Goal: Task Accomplishment & Management: Manage account settings

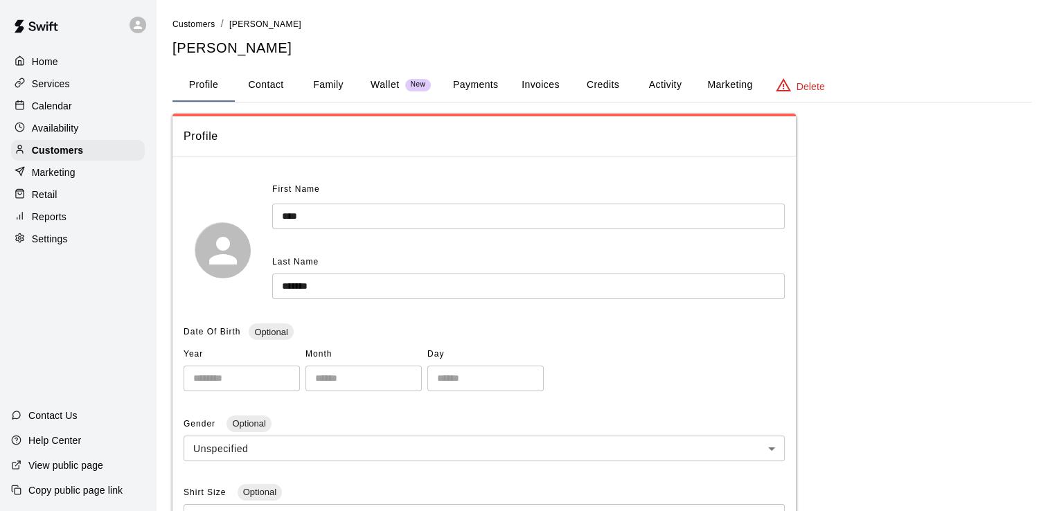
click at [61, 121] on div "Home Services Calendar Availability Customers Marketing Retail Reports Settings" at bounding box center [78, 150] width 156 height 201
click at [62, 110] on p "Calendar" at bounding box center [52, 106] width 40 height 14
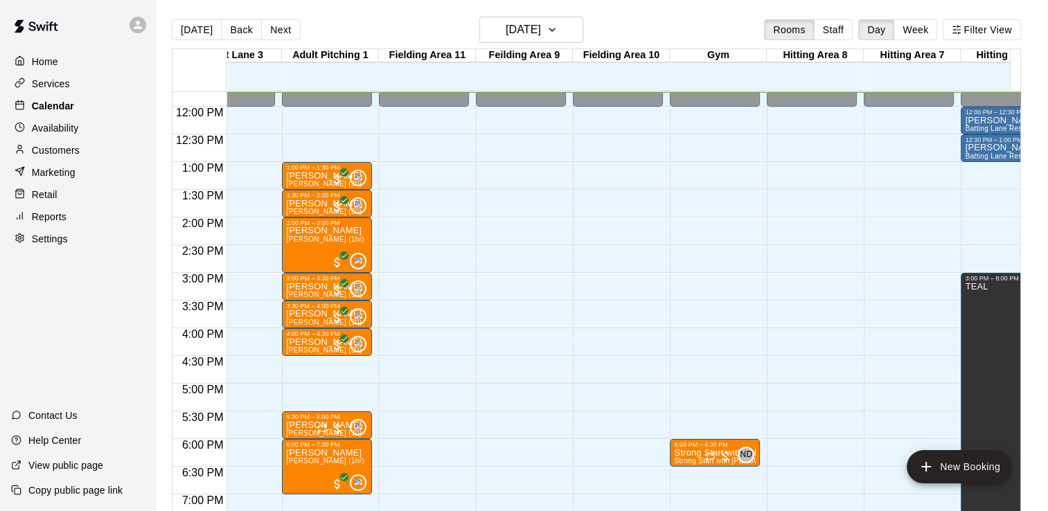
scroll to position [0, 369]
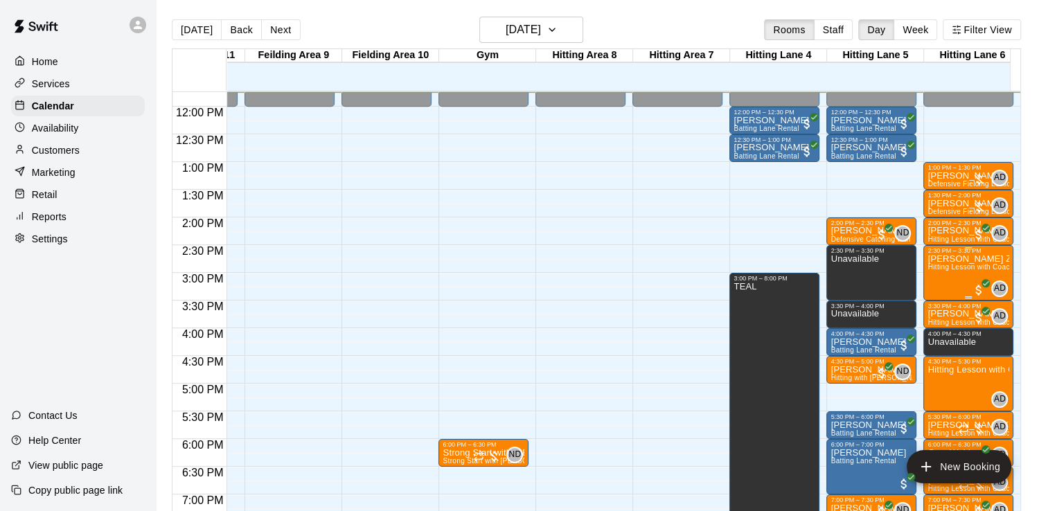
click at [953, 267] on span "Hitting Lesson with Coach [PERSON_NAME] (60 minutes)" at bounding box center [1022, 267] width 191 height 8
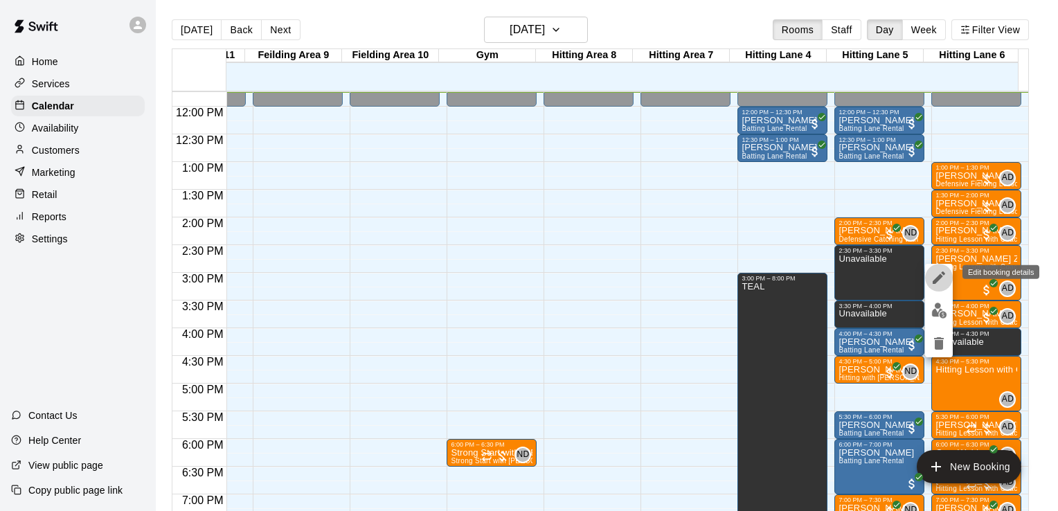
click at [932, 281] on icon "edit" at bounding box center [939, 277] width 17 height 17
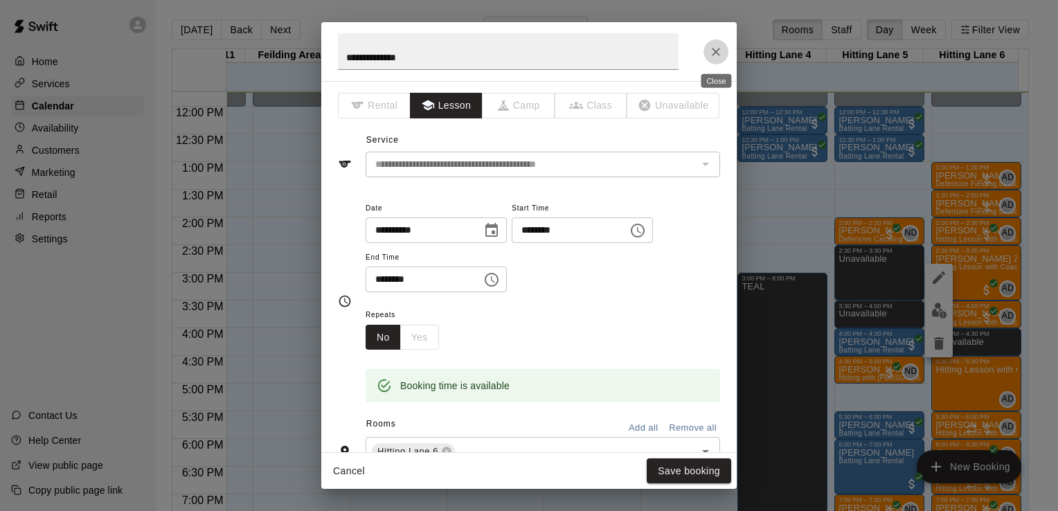
click at [724, 48] on button "Close" at bounding box center [716, 51] width 25 height 25
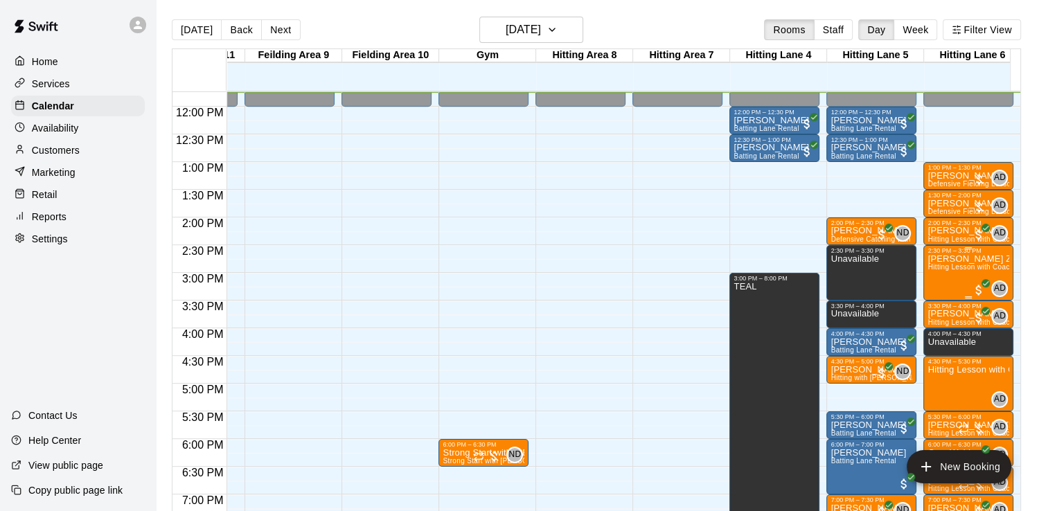
click at [948, 276] on div "Maddox Zebadua Hitting Lesson with Coach Anthony (60 minutes)" at bounding box center [968, 509] width 82 height 511
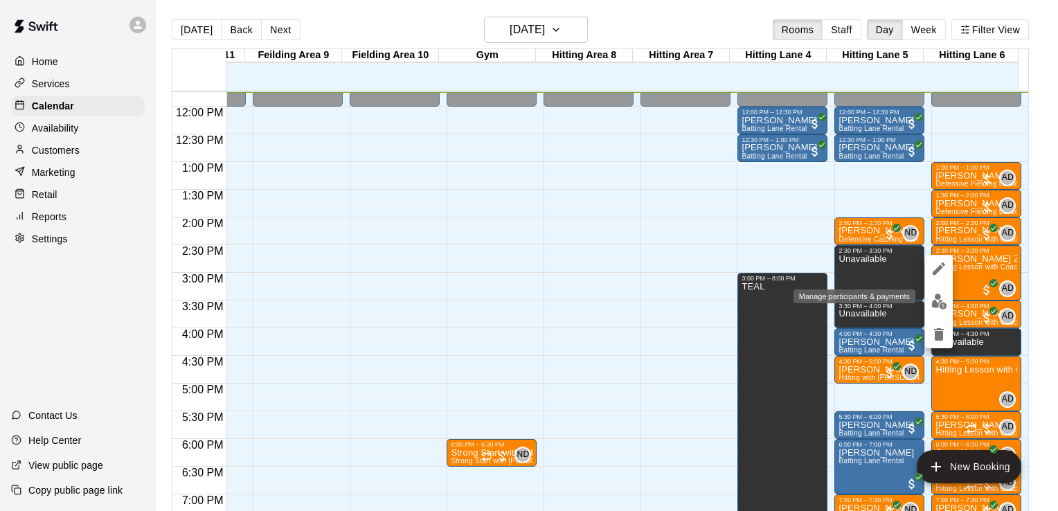
click at [940, 306] on img "edit" at bounding box center [939, 302] width 16 height 16
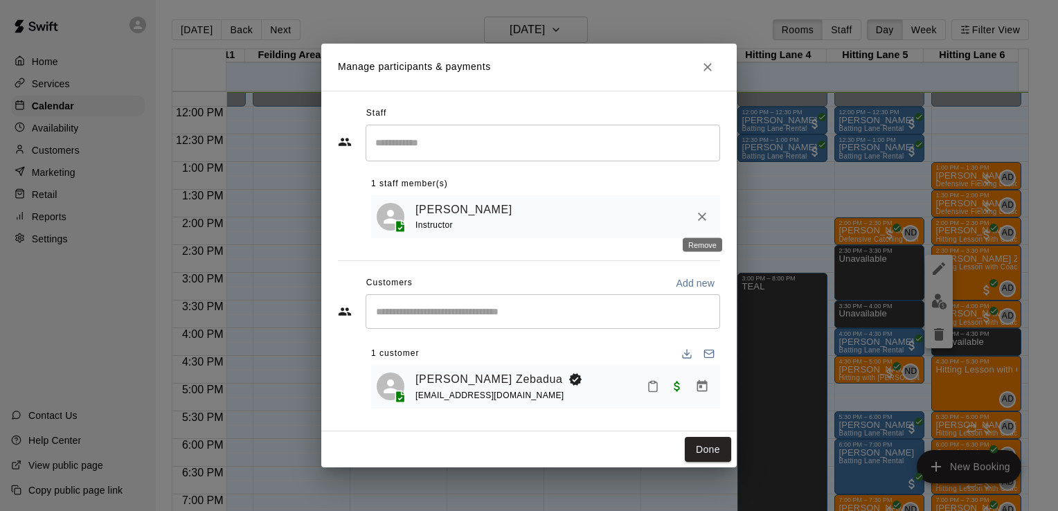
click at [697, 215] on icon "Remove" at bounding box center [702, 217] width 14 height 14
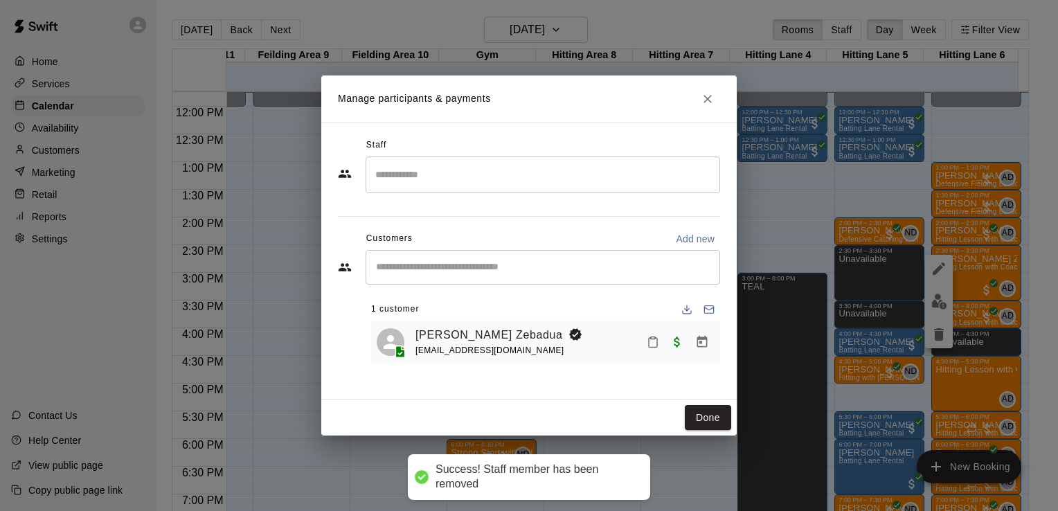
click at [445, 146] on div "Staff" at bounding box center [529, 145] width 382 height 22
click at [440, 173] on input "Search staff" at bounding box center [543, 175] width 342 height 24
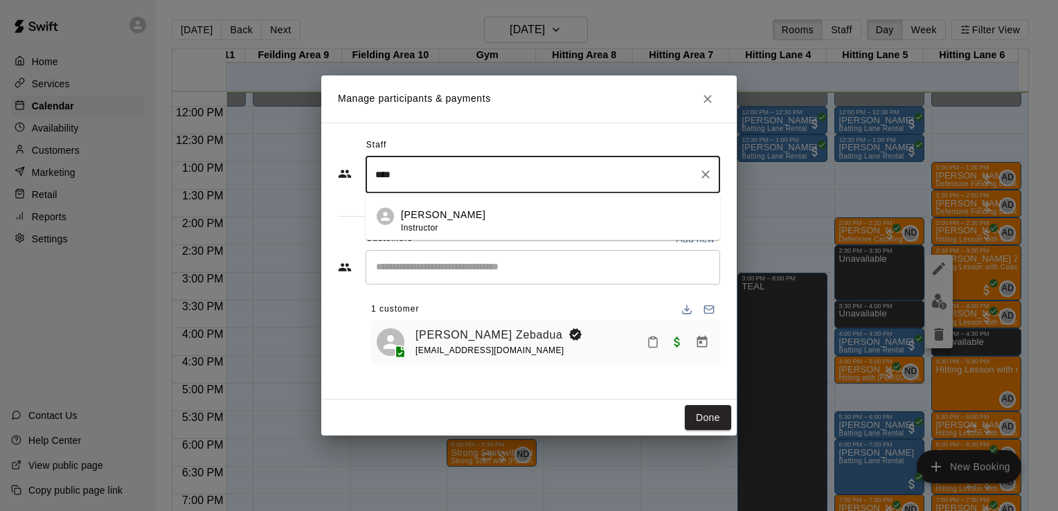
click at [432, 208] on p "[PERSON_NAME]" at bounding box center [443, 215] width 84 height 15
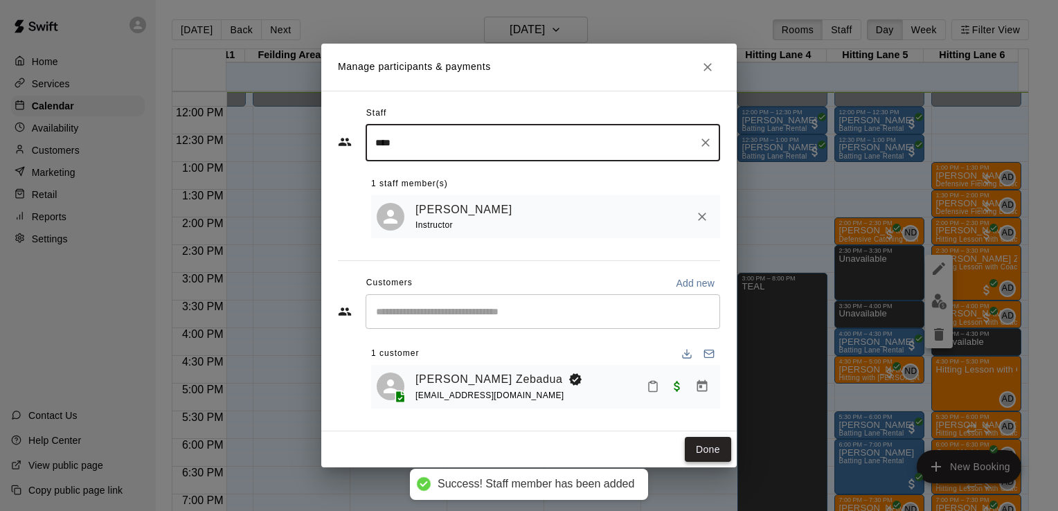
type input "****"
click at [712, 449] on button "Done" at bounding box center [708, 450] width 46 height 26
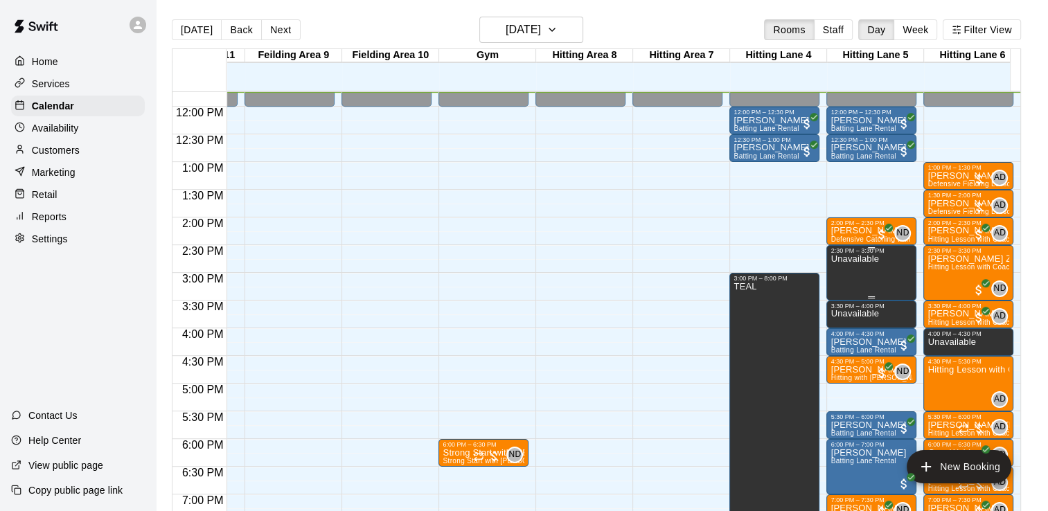
click at [855, 270] on div "Unavailable" at bounding box center [854, 509] width 48 height 511
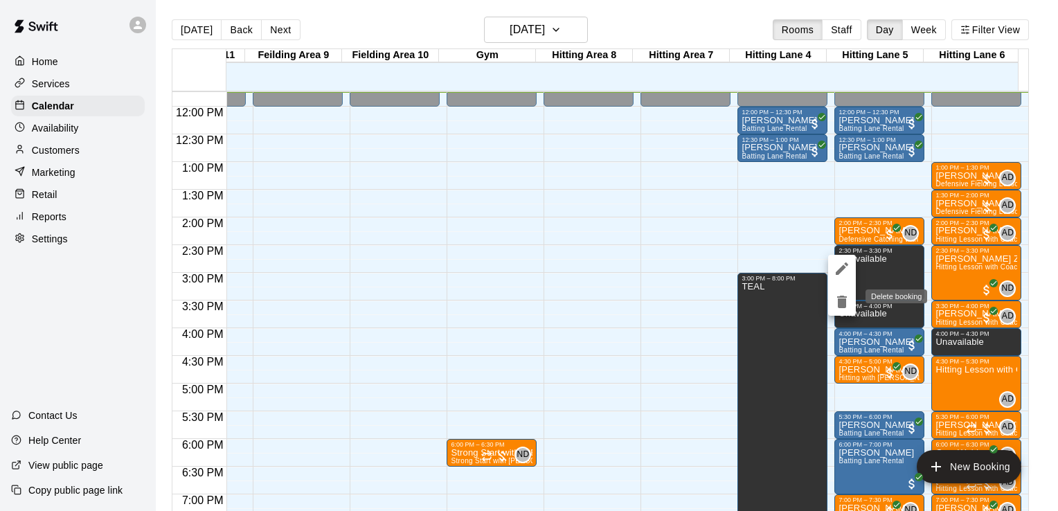
click at [839, 303] on icon "delete" at bounding box center [842, 302] width 10 height 12
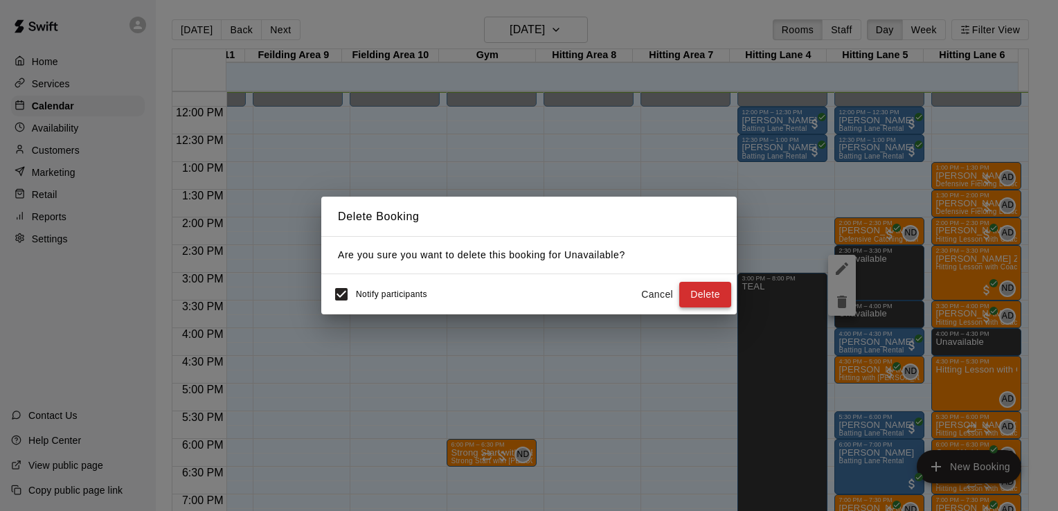
click at [709, 288] on button "Delete" at bounding box center [705, 295] width 52 height 26
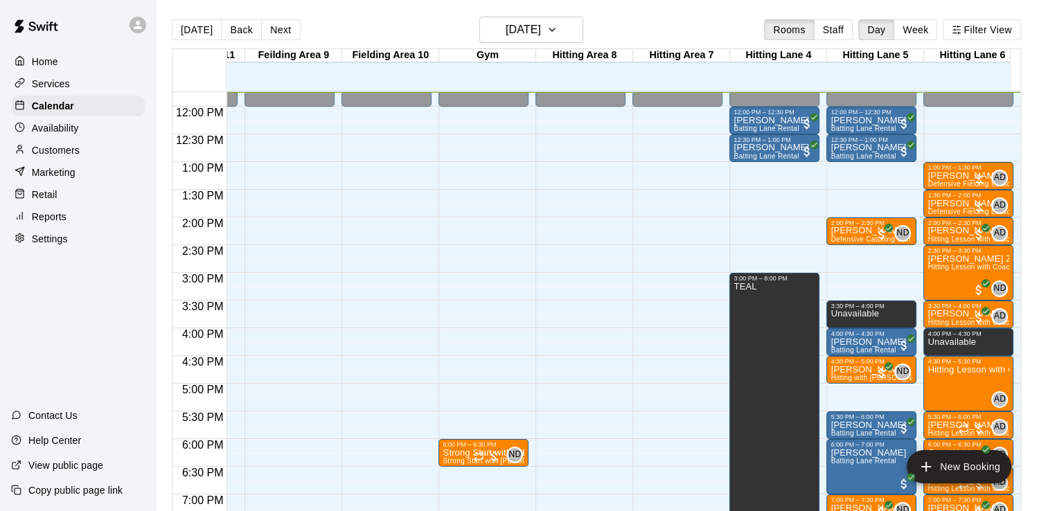
drag, startPoint x: 956, startPoint y: 260, endPoint x: 889, endPoint y: 267, distance: 67.5
click at [877, 267] on div "12:00 AM 12:30 AM 1:00 AM 1:30 AM 2:00 AM 2:30 AM 3:00 AM 3:30 AM 4:00 AM 4:30 …" at bounding box center [596, 309] width 848 height 436
drag, startPoint x: 945, startPoint y: 273, endPoint x: 879, endPoint y: 276, distance: 66.5
click at [879, 276] on div "12:00 AM 12:30 AM 1:00 AM 1:30 AM 2:00 AM 2:30 AM 3:00 AM 3:30 AM 4:00 AM 4:30 …" at bounding box center [596, 309] width 848 height 436
click at [945, 264] on span "Hitting Lesson with Coach [PERSON_NAME] (60 minutes)" at bounding box center [1022, 267] width 191 height 8
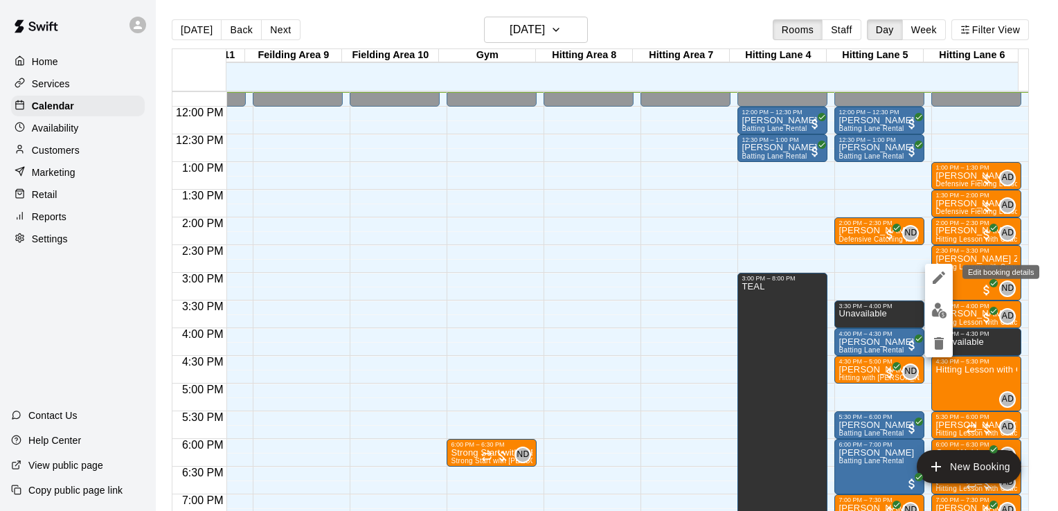
click at [939, 279] on icon "edit" at bounding box center [939, 277] width 12 height 12
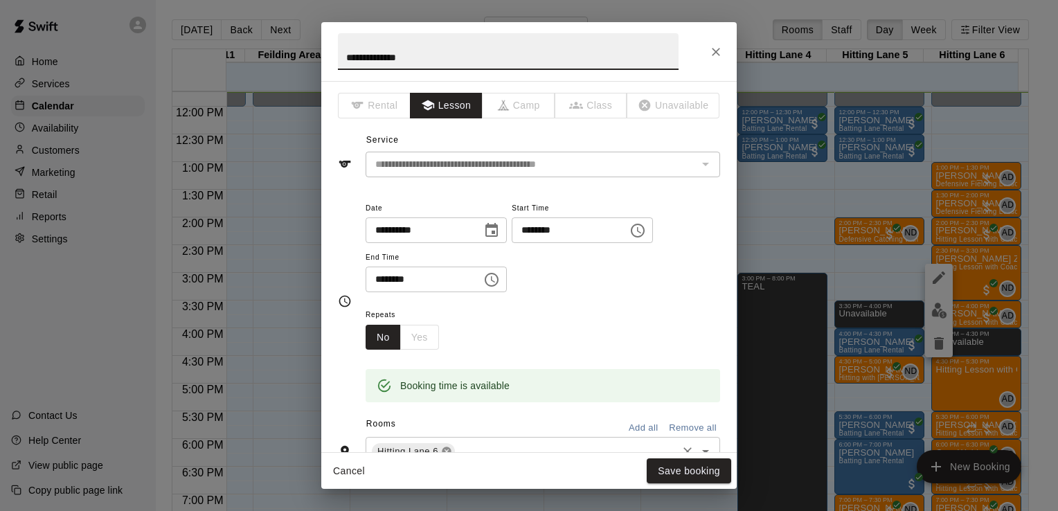
click at [447, 450] on icon at bounding box center [446, 451] width 11 height 11
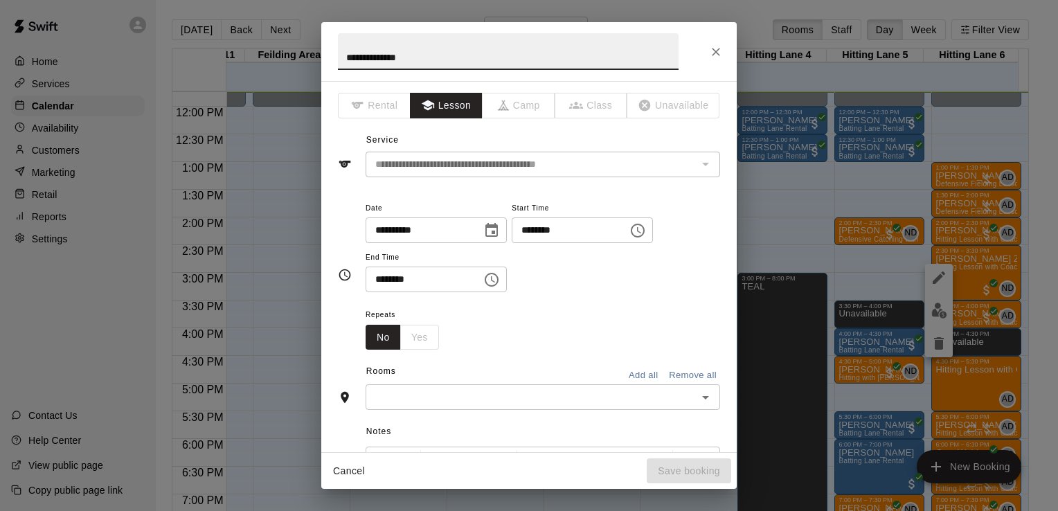
click at [406, 395] on input "text" at bounding box center [531, 397] width 323 height 17
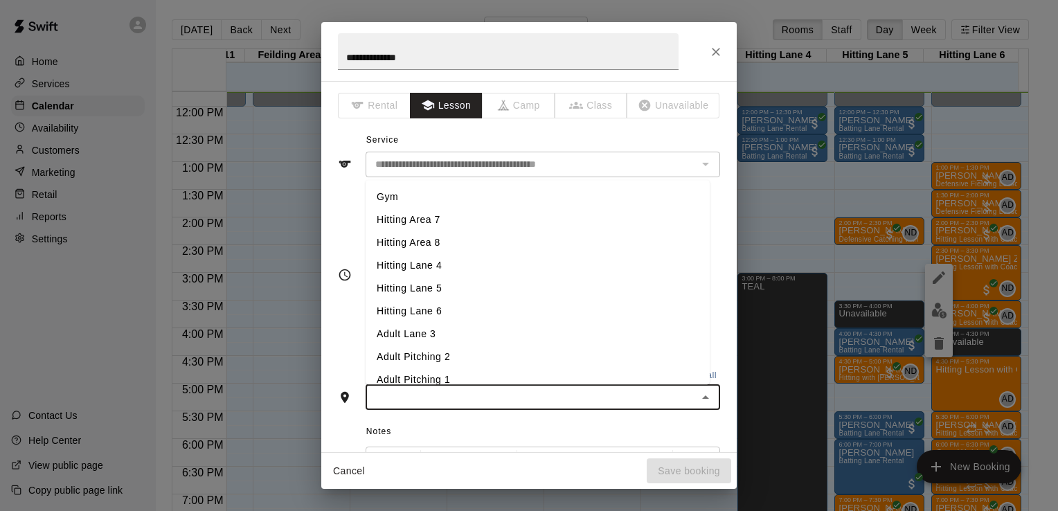
click at [424, 283] on li "Hitting Lane 5" at bounding box center [538, 288] width 344 height 23
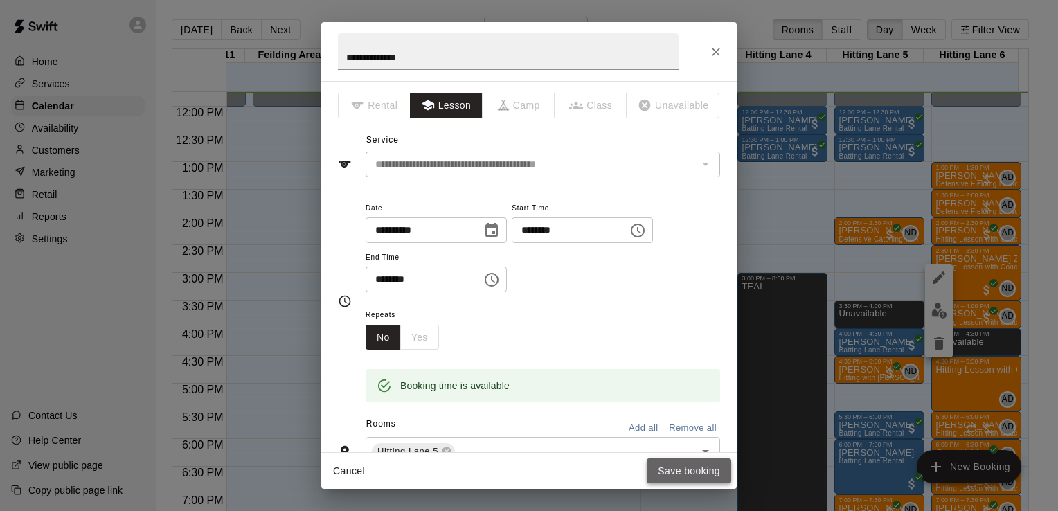
click at [701, 469] on button "Save booking" at bounding box center [689, 471] width 84 height 26
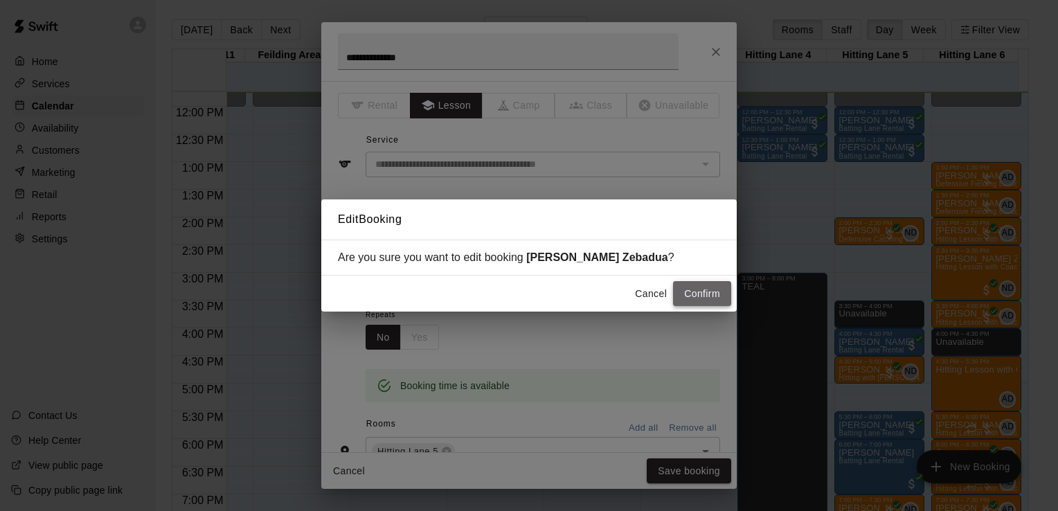
click at [710, 294] on button "Confirm" at bounding box center [702, 294] width 58 height 26
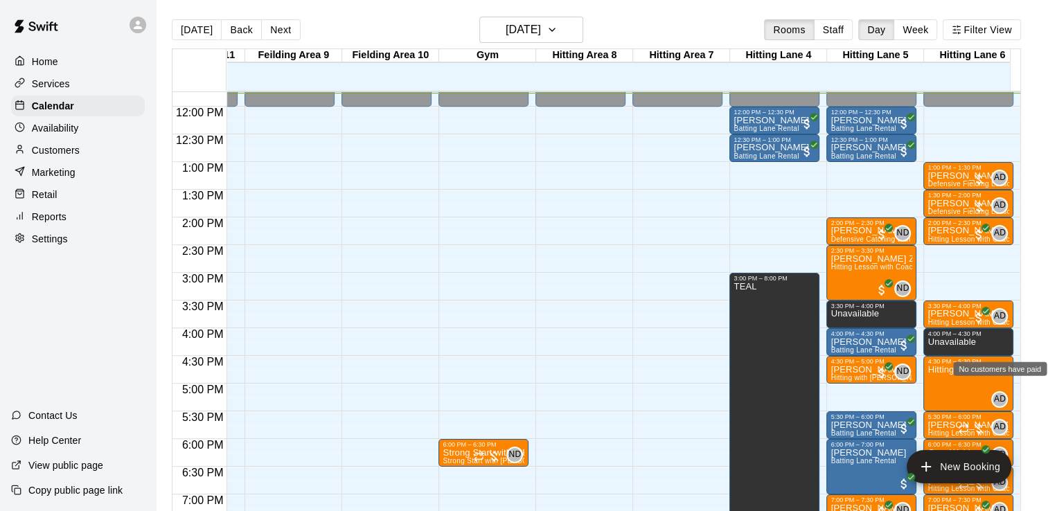
drag, startPoint x: 956, startPoint y: 245, endPoint x: 953, endPoint y: 284, distance: 38.9
click at [953, 284] on div "12:00 AM – 12:00 PM Closed 1:00 PM – 1:30 PM Zack Miller Defensive Fielding Les…" at bounding box center [968, 107] width 90 height 1330
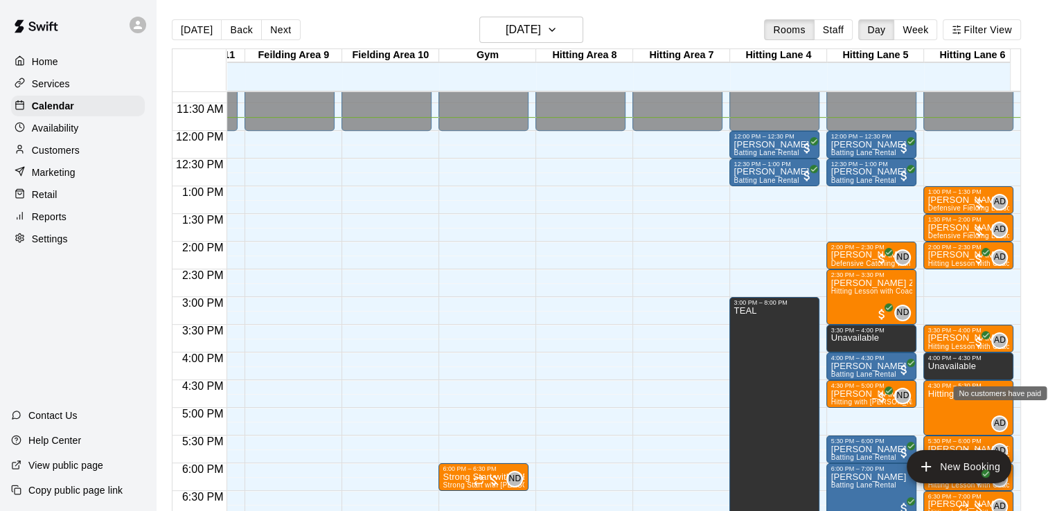
scroll to position [626, 371]
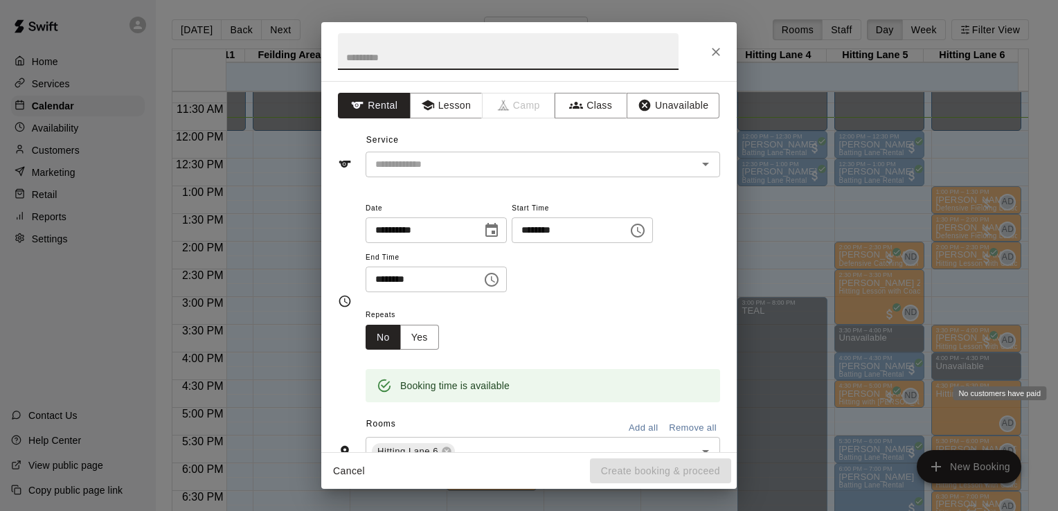
click at [557, 231] on input "********" at bounding box center [565, 230] width 107 height 26
type input "********"
click at [441, 102] on button "Lesson" at bounding box center [446, 106] width 73 height 26
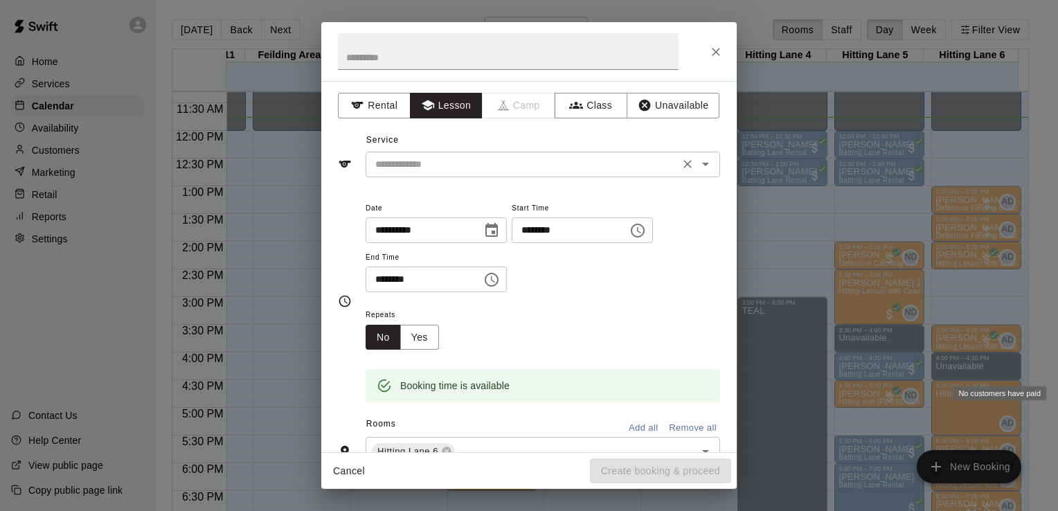
click at [438, 165] on input "text" at bounding box center [522, 164] width 305 height 17
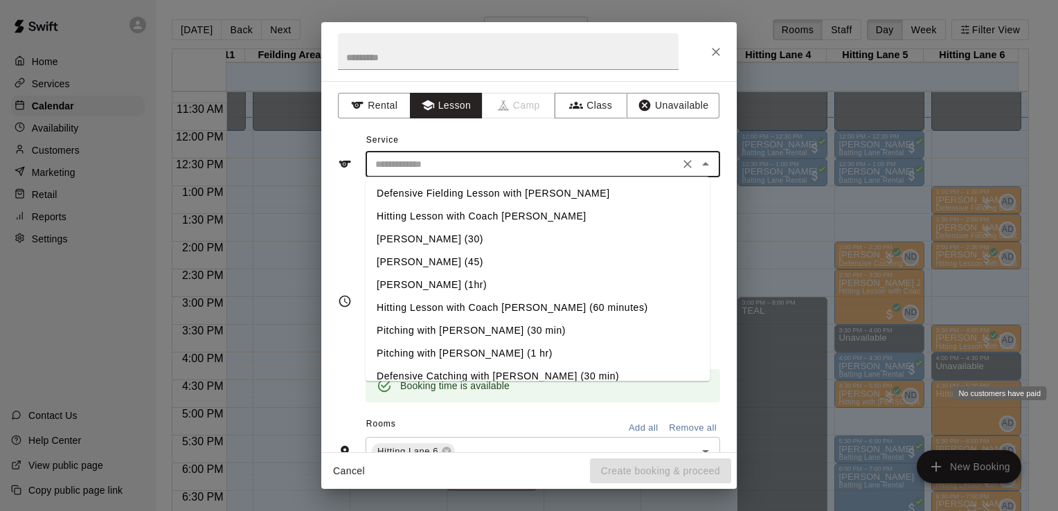
click at [517, 312] on li "Hitting Lesson with Coach [PERSON_NAME] (60 minutes)" at bounding box center [538, 307] width 344 height 23
type input "**********"
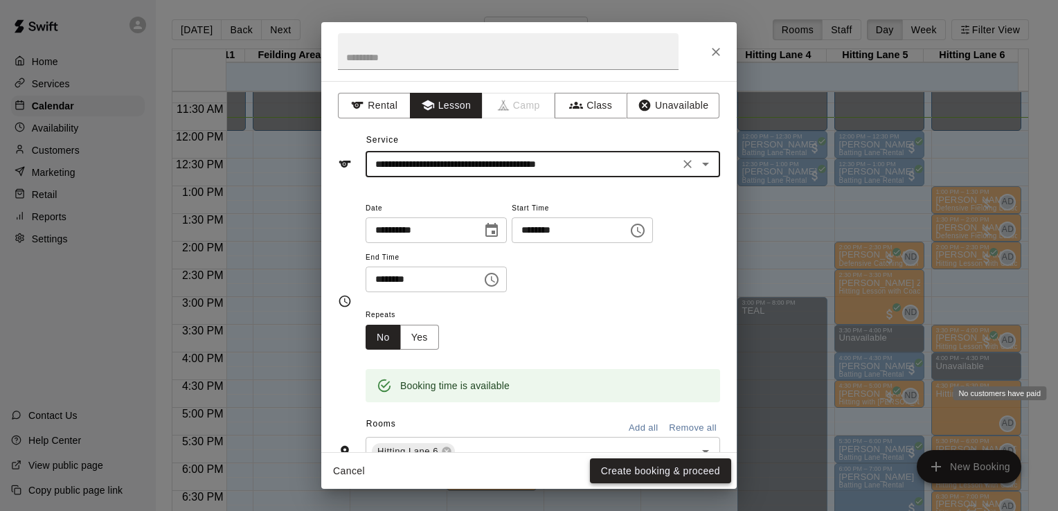
click at [666, 470] on button "Create booking & proceed" at bounding box center [660, 471] width 141 height 26
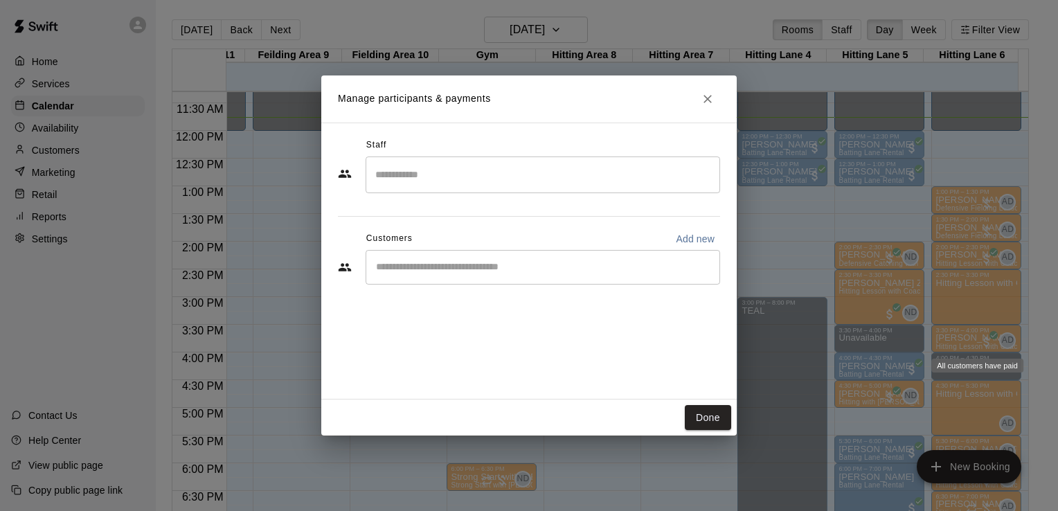
click at [418, 175] on input "Search staff" at bounding box center [543, 175] width 342 height 24
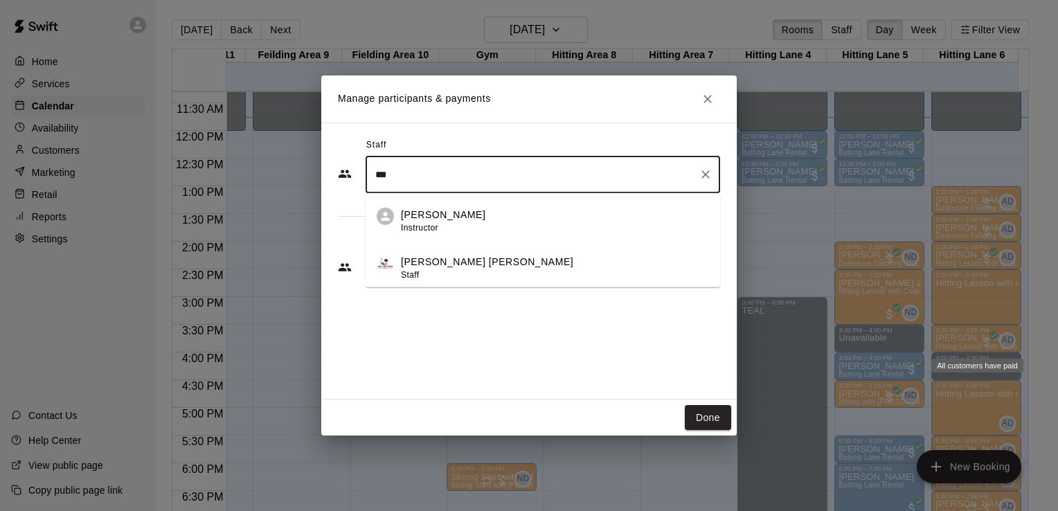
click at [411, 209] on p "[PERSON_NAME]" at bounding box center [443, 215] width 84 height 15
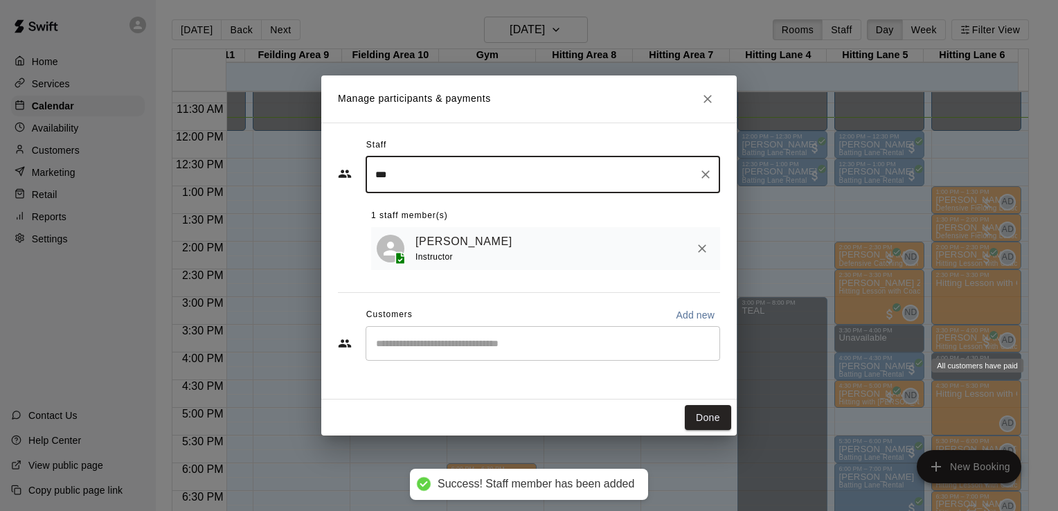
type input "***"
click at [438, 338] on input "Start typing to search customers..." at bounding box center [543, 344] width 342 height 14
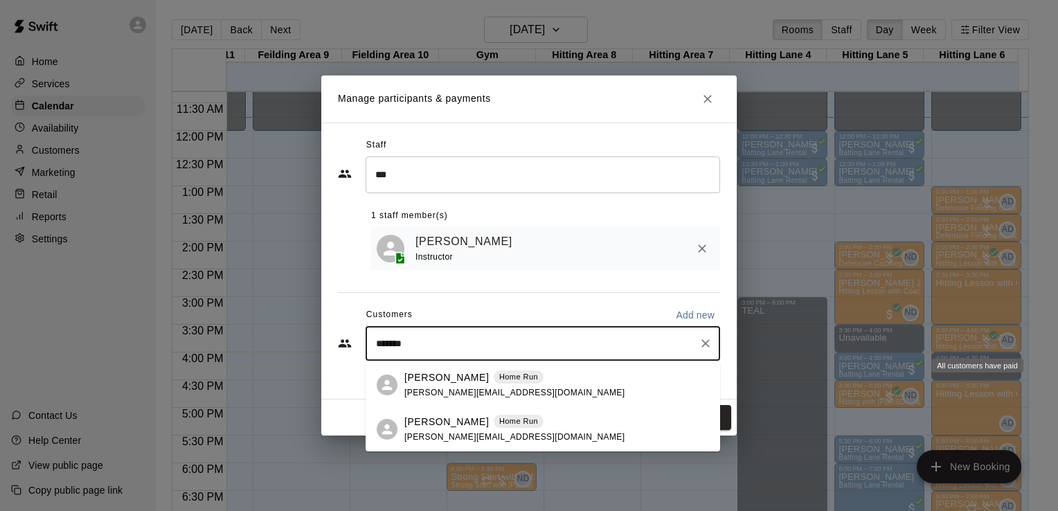
type input "********"
click at [427, 427] on p "[PERSON_NAME]" at bounding box center [446, 422] width 84 height 15
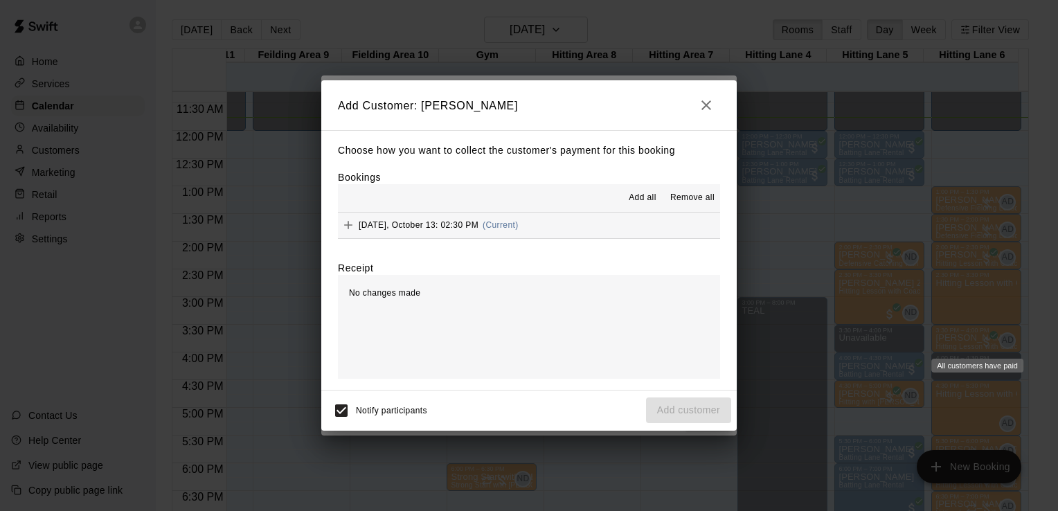
click at [653, 197] on span "Add all" at bounding box center [643, 198] width 28 height 14
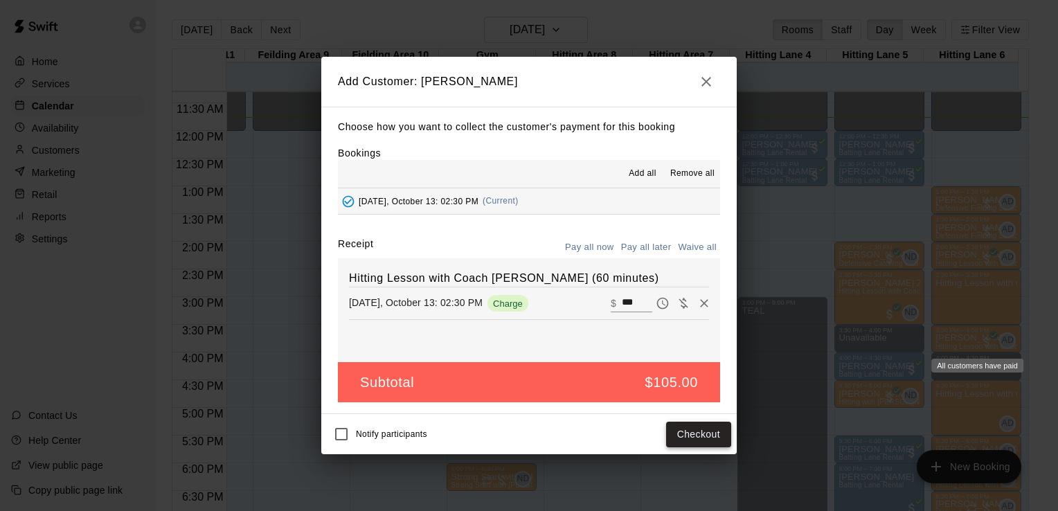
click at [689, 428] on button "Checkout" at bounding box center [698, 435] width 65 height 26
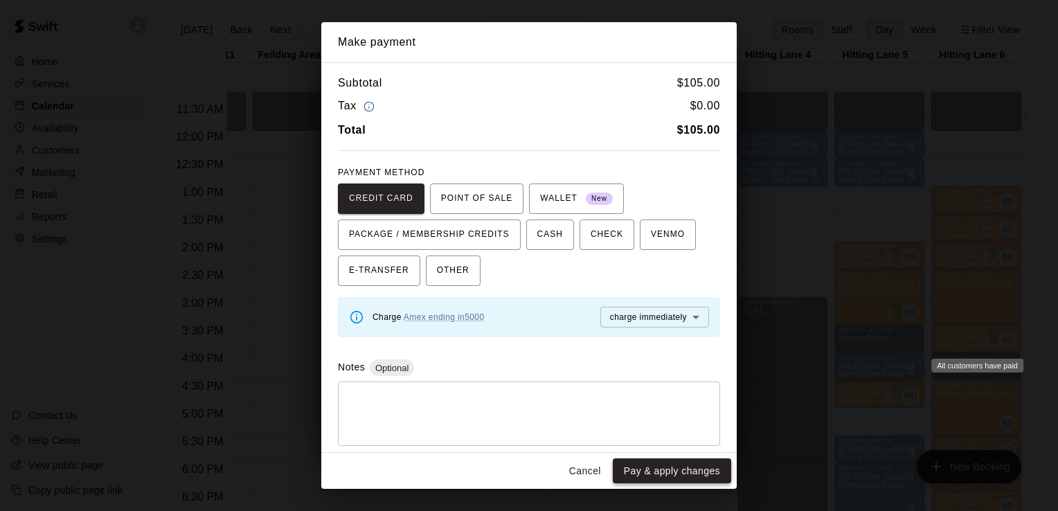
click at [676, 470] on button "Pay & apply changes" at bounding box center [672, 471] width 118 height 26
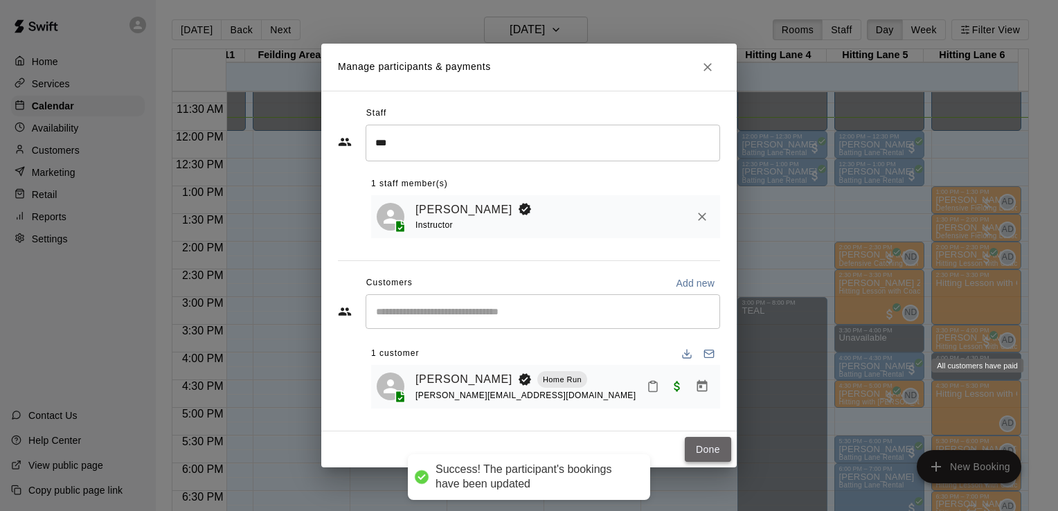
click at [702, 454] on button "Done" at bounding box center [708, 450] width 46 height 26
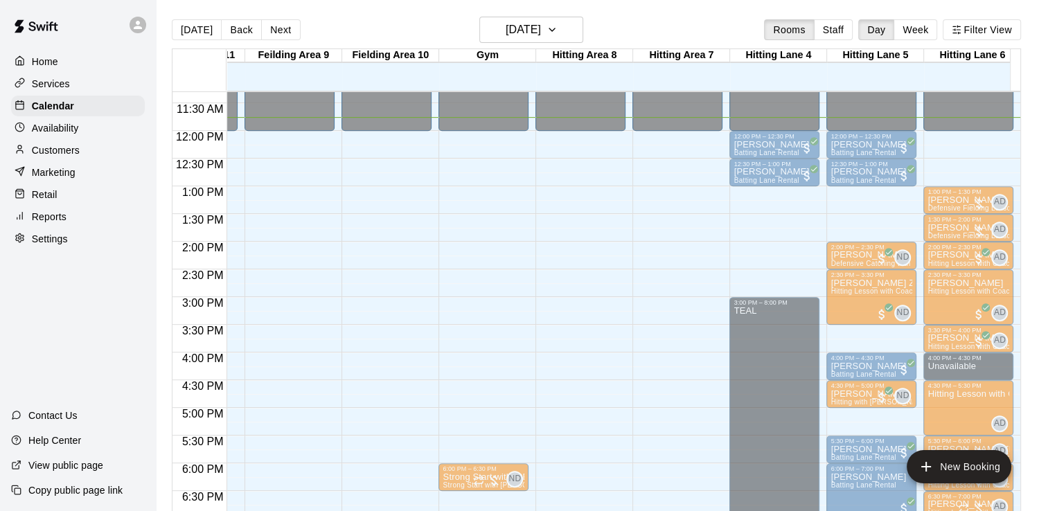
click at [870, 338] on p "Unavailable" at bounding box center [854, 338] width 48 height 0
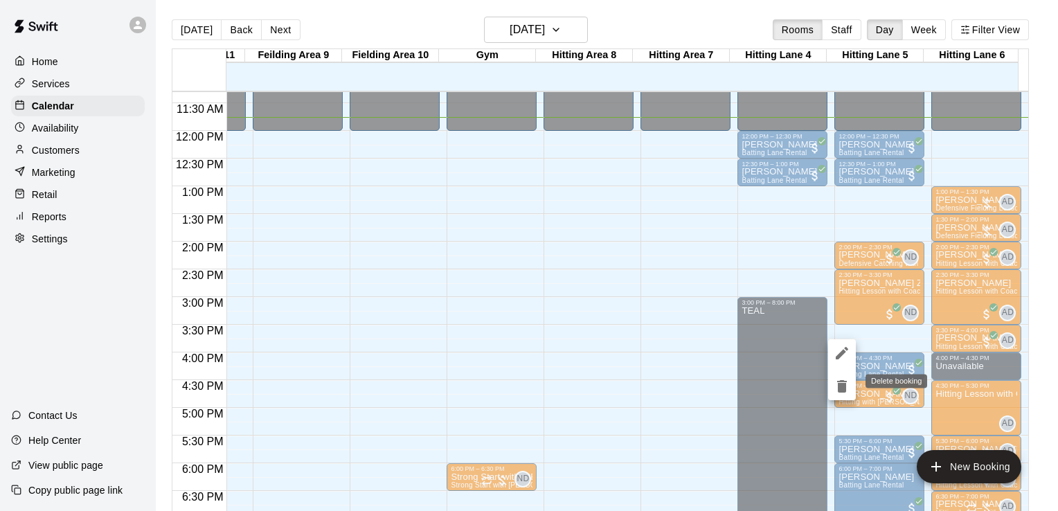
click at [845, 385] on icon "delete" at bounding box center [842, 386] width 10 height 12
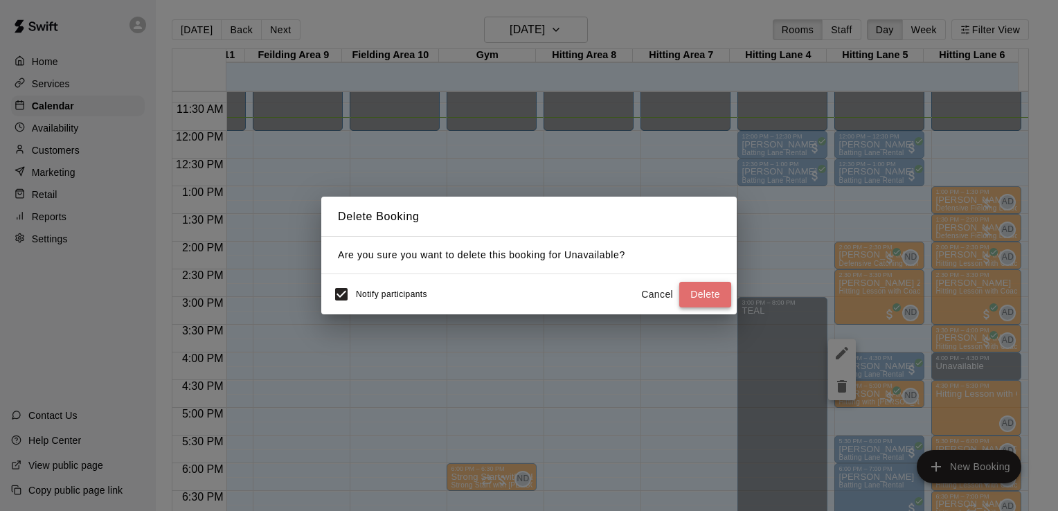
click at [717, 293] on button "Delete" at bounding box center [705, 295] width 52 height 26
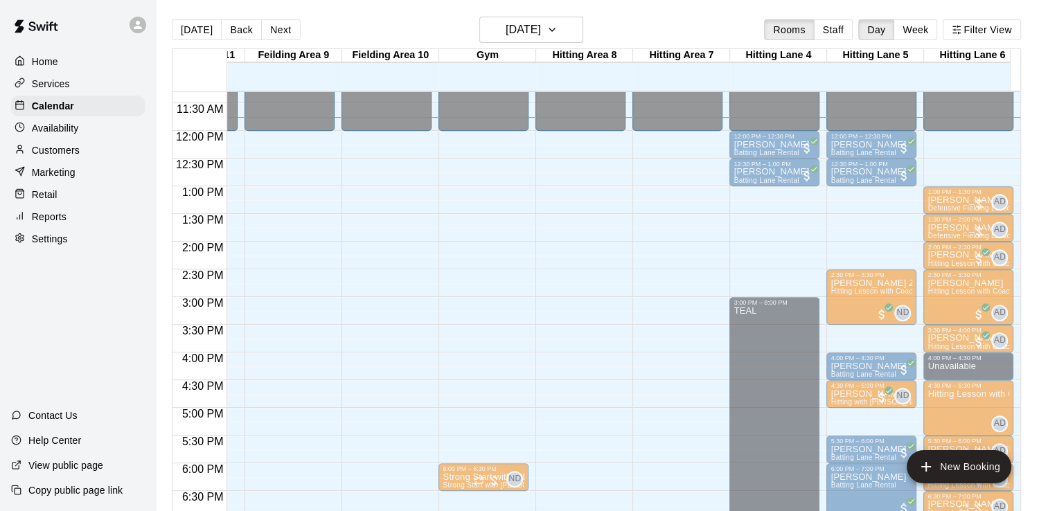
drag, startPoint x: 867, startPoint y: 259, endPoint x: 866, endPoint y: 339, distance: 79.6
click at [866, 339] on div "12:00 AM – 12:00 PM Closed 12:00 PM – 12:30 PM [PERSON_NAME] [GEOGRAPHIC_DATA] …" at bounding box center [871, 131] width 90 height 1330
click at [632, 331] on div "12:00 AM – 12:00 PM Closed 8:00 PM – 11:59 PM Closed" at bounding box center [677, 131] width 90 height 1330
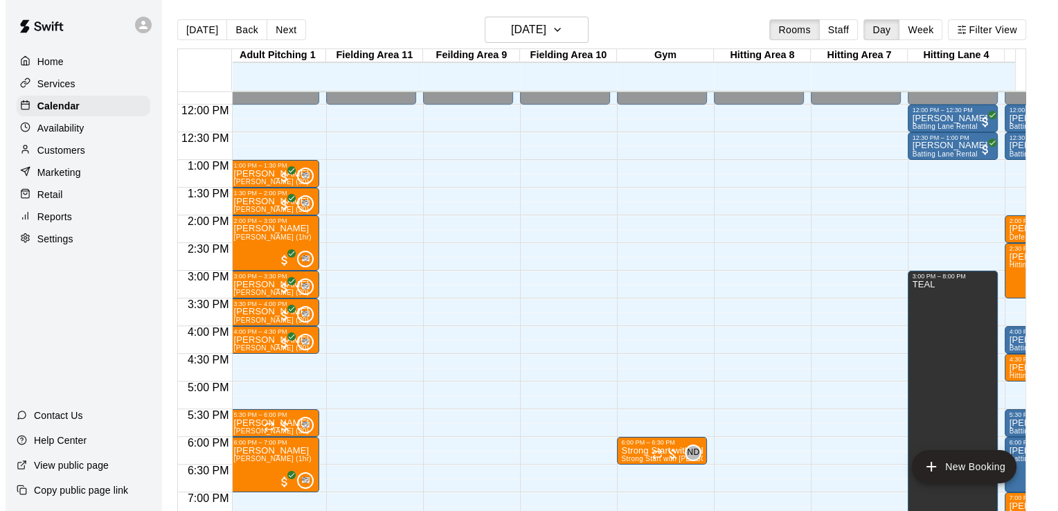
scroll to position [0, 369]
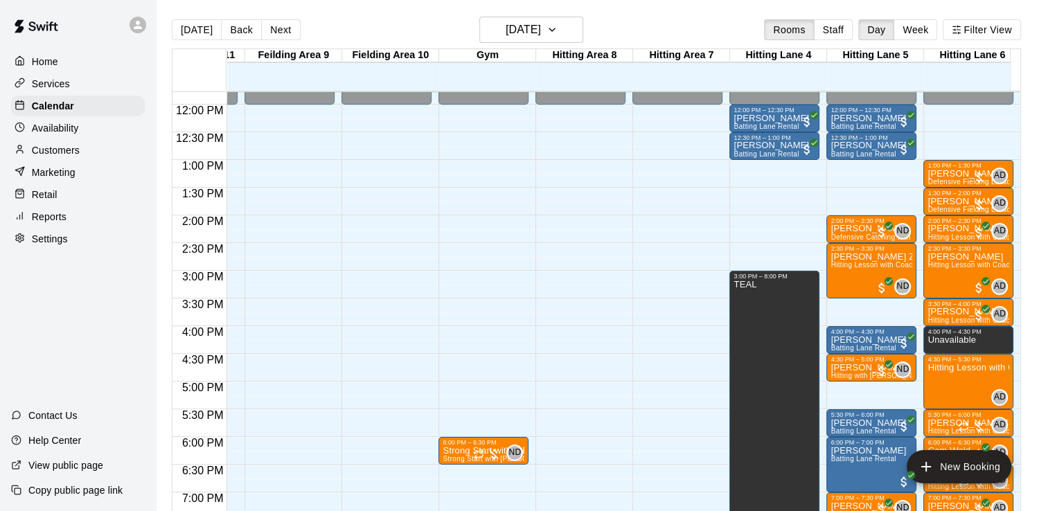
drag, startPoint x: 862, startPoint y: 224, endPoint x: 860, endPoint y: 310, distance: 85.9
click at [860, 310] on div "12:00 AM – 12:00 PM Closed 12:00 PM – 12:30 PM [PERSON_NAME] [GEOGRAPHIC_DATA] …" at bounding box center [871, 105] width 90 height 1330
click at [844, 229] on p "[PERSON_NAME]" at bounding box center [871, 229] width 82 height 0
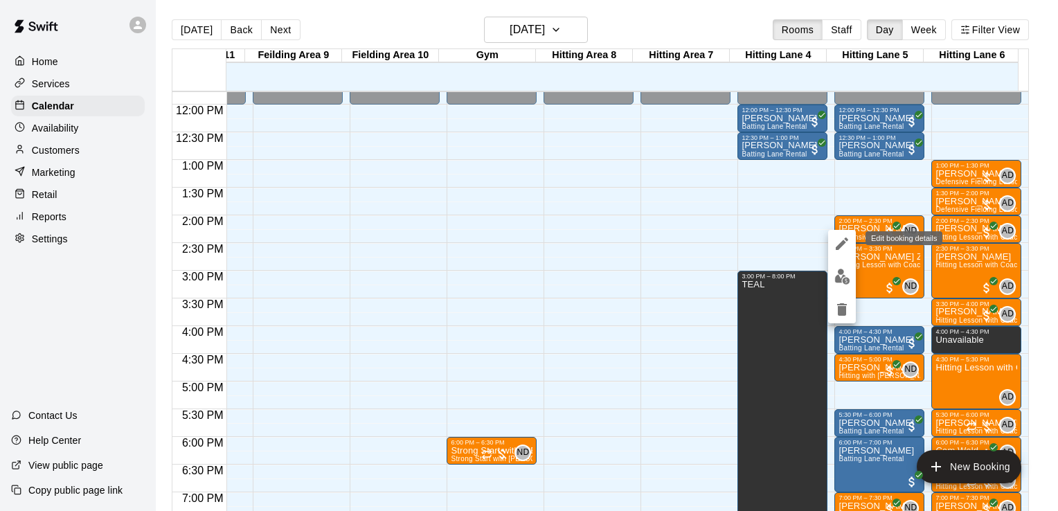
click at [844, 242] on icon "edit" at bounding box center [842, 244] width 12 height 12
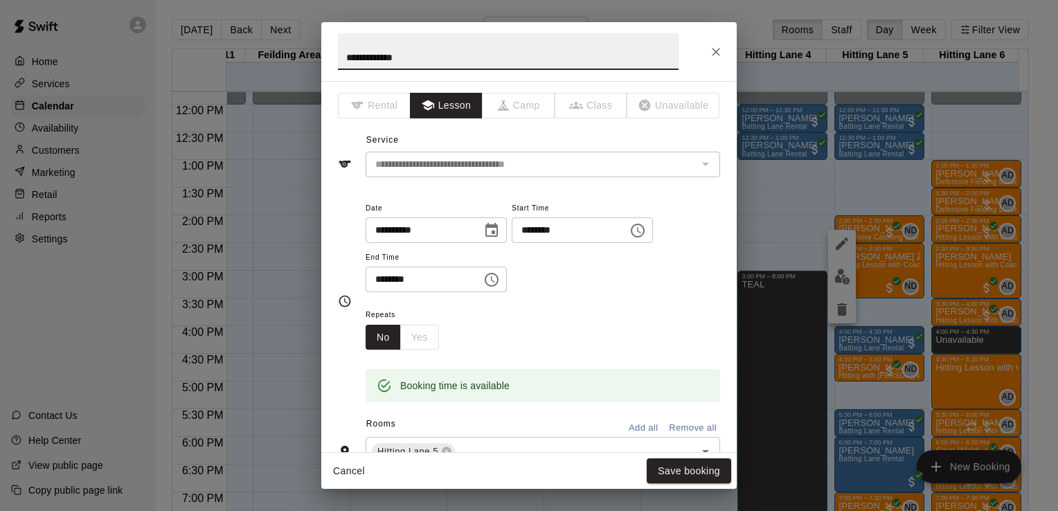
click at [540, 229] on input "********" at bounding box center [565, 230] width 107 height 26
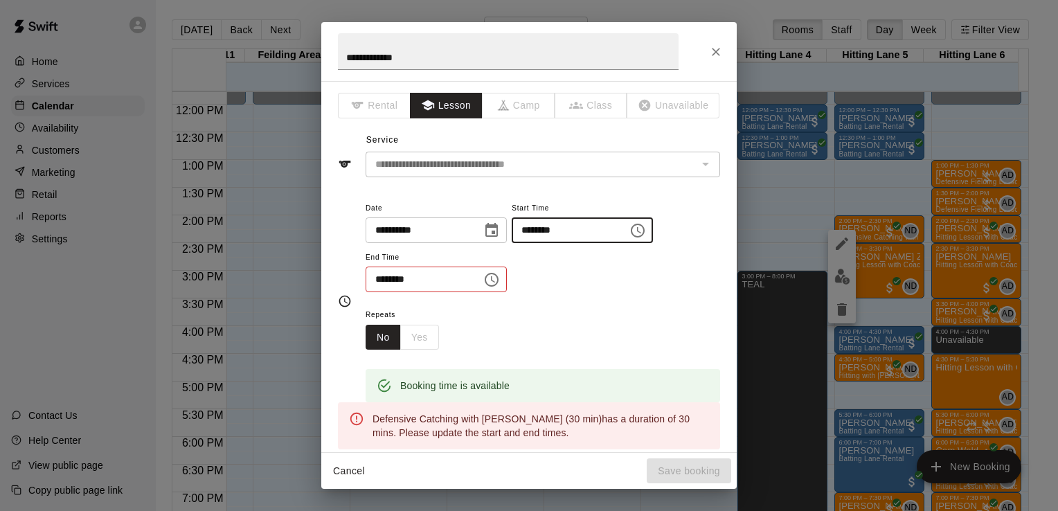
type input "********"
click at [381, 278] on input "********" at bounding box center [419, 280] width 107 height 26
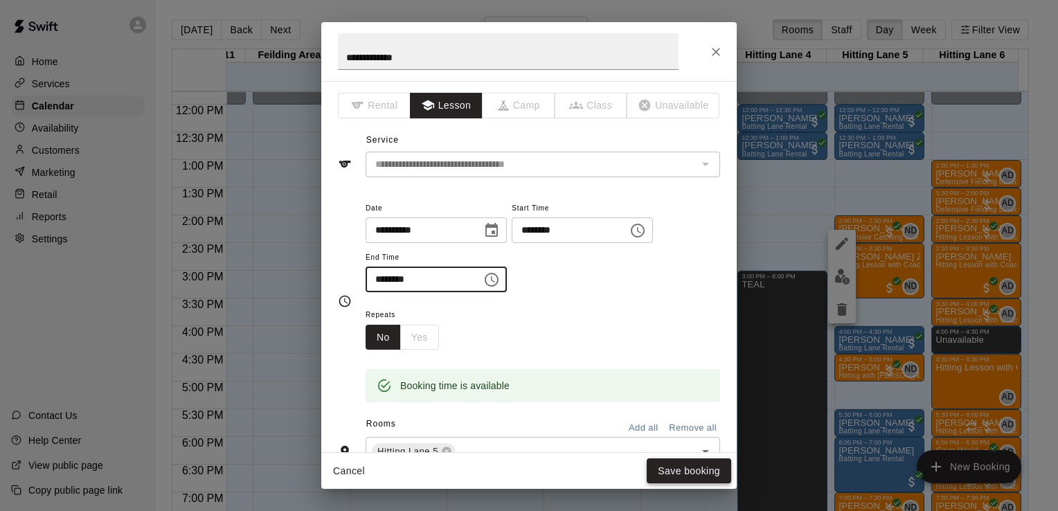
type input "********"
click at [701, 472] on button "Save booking" at bounding box center [689, 471] width 84 height 26
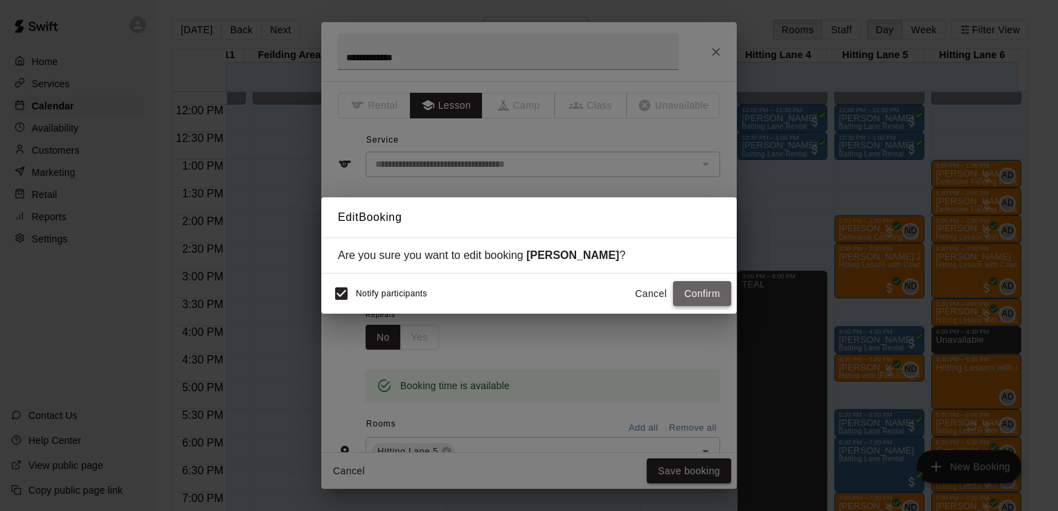
click at [695, 295] on button "Confirm" at bounding box center [702, 294] width 58 height 26
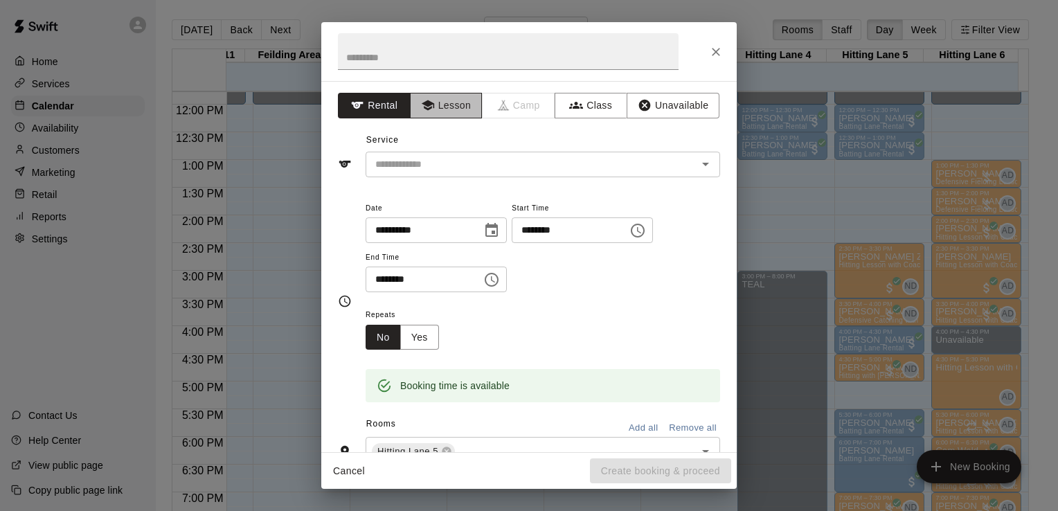
click at [474, 109] on button "Lesson" at bounding box center [446, 106] width 73 height 26
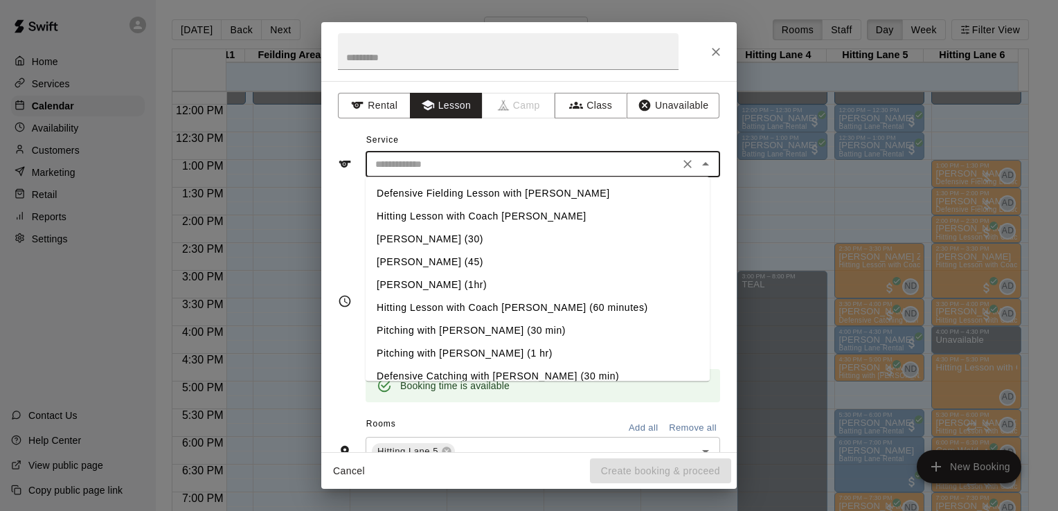
click at [458, 162] on input "text" at bounding box center [522, 164] width 305 height 17
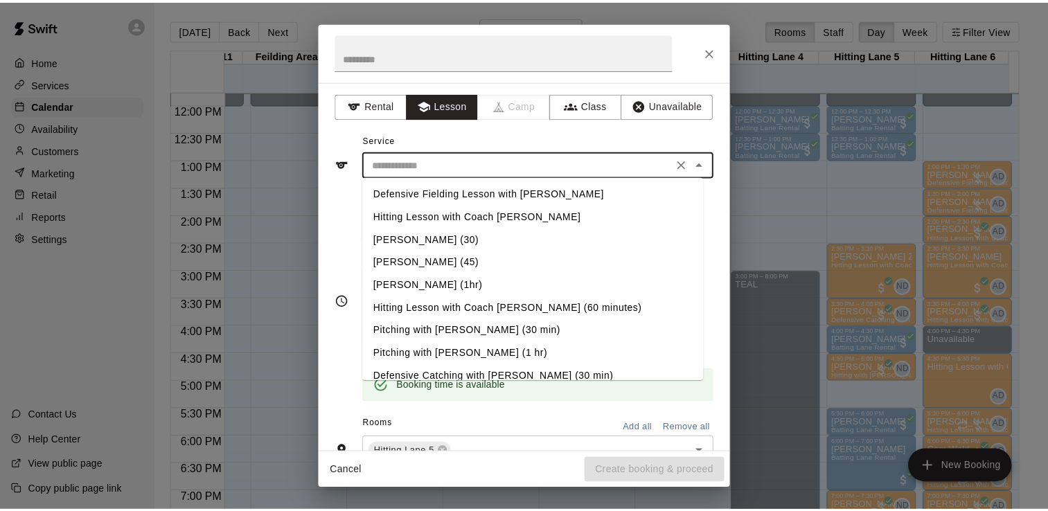
scroll to position [127, 0]
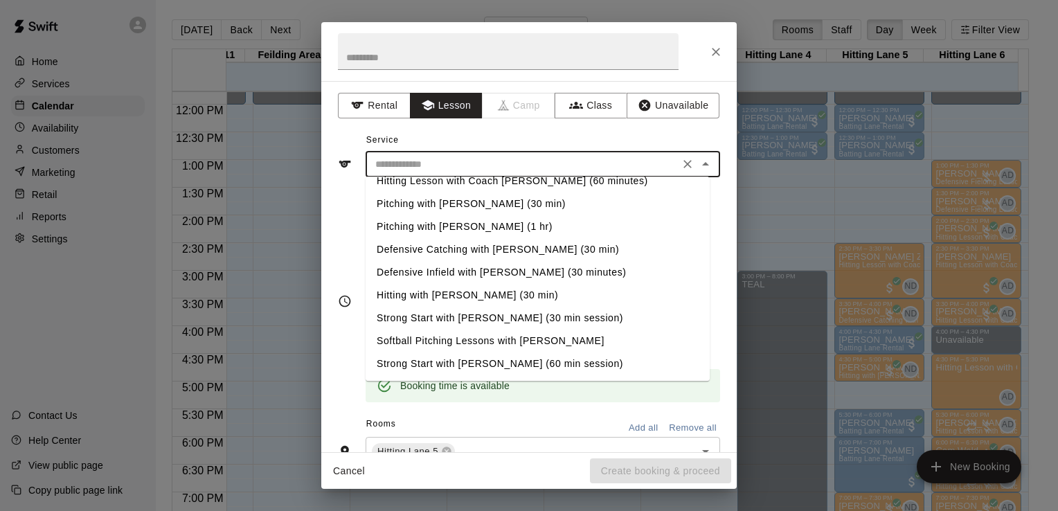
click at [443, 289] on li "Hitting with [PERSON_NAME] (30 min)" at bounding box center [538, 295] width 344 height 23
type input "**********"
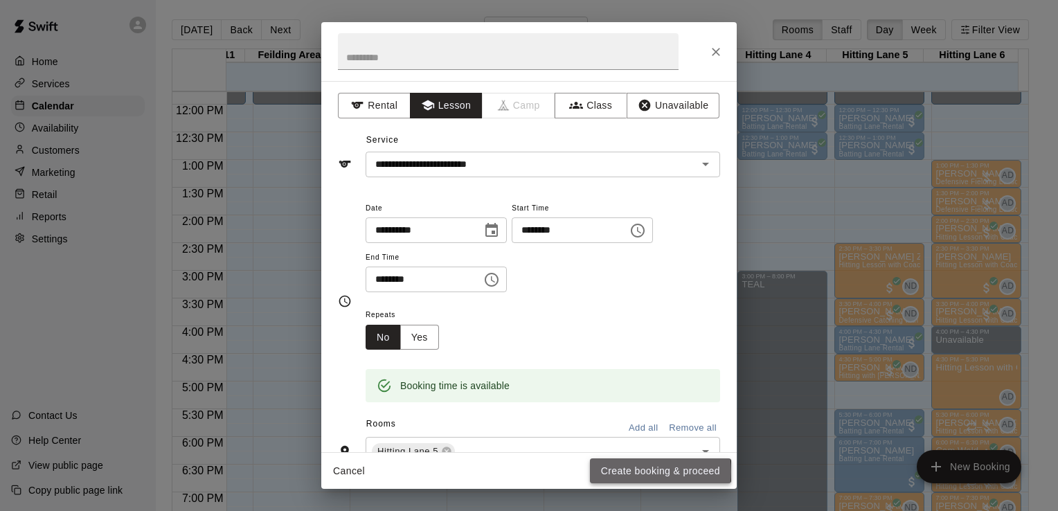
click at [637, 472] on button "Create booking & proceed" at bounding box center [660, 471] width 141 height 26
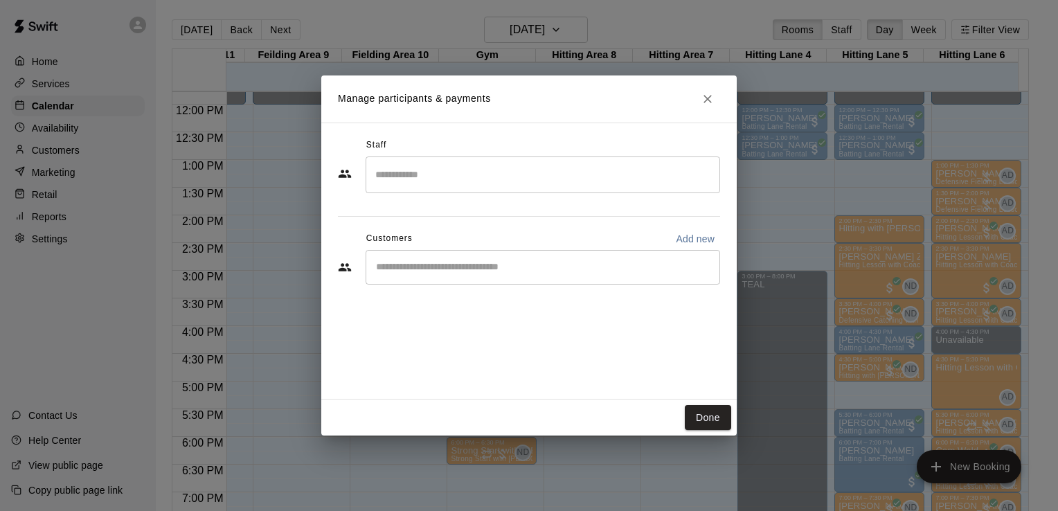
click at [431, 161] on div "​" at bounding box center [543, 175] width 355 height 37
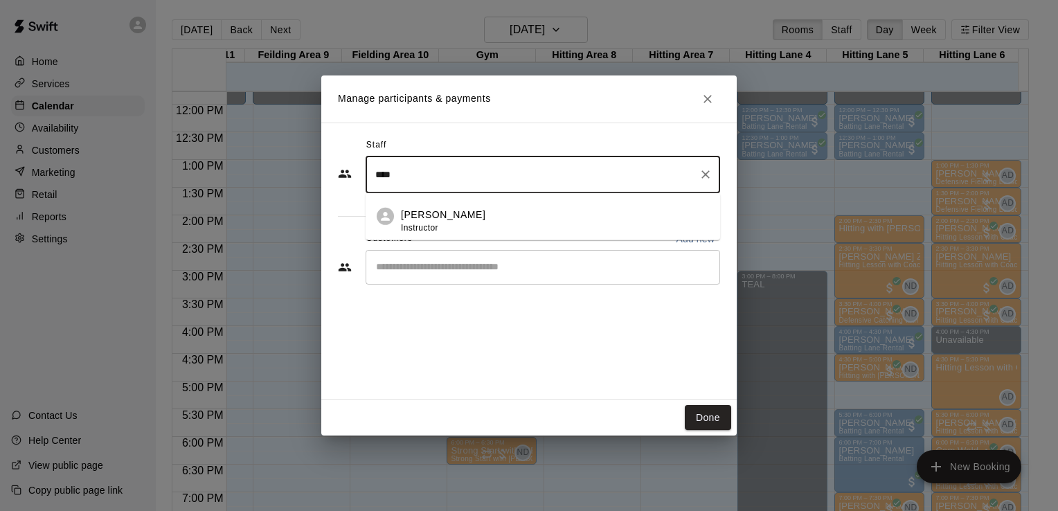
click at [421, 210] on p "[PERSON_NAME]" at bounding box center [443, 215] width 84 height 15
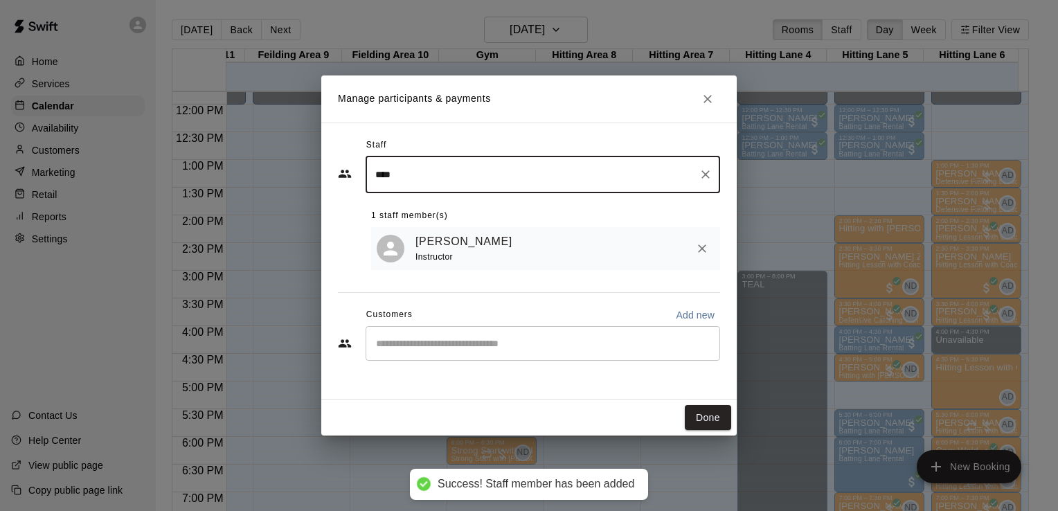
type input "****"
click at [434, 339] on input "Start typing to search customers..." at bounding box center [543, 344] width 342 height 14
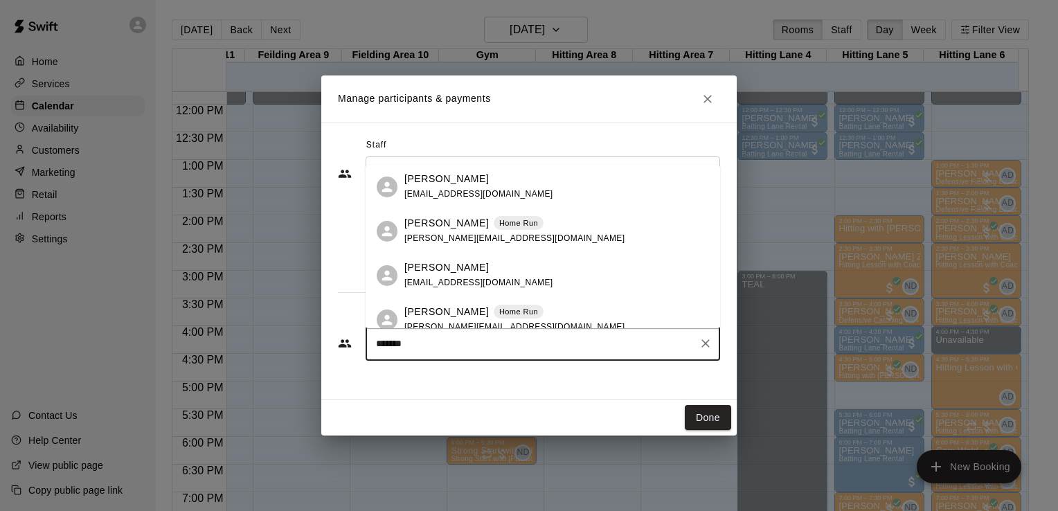
type input "********"
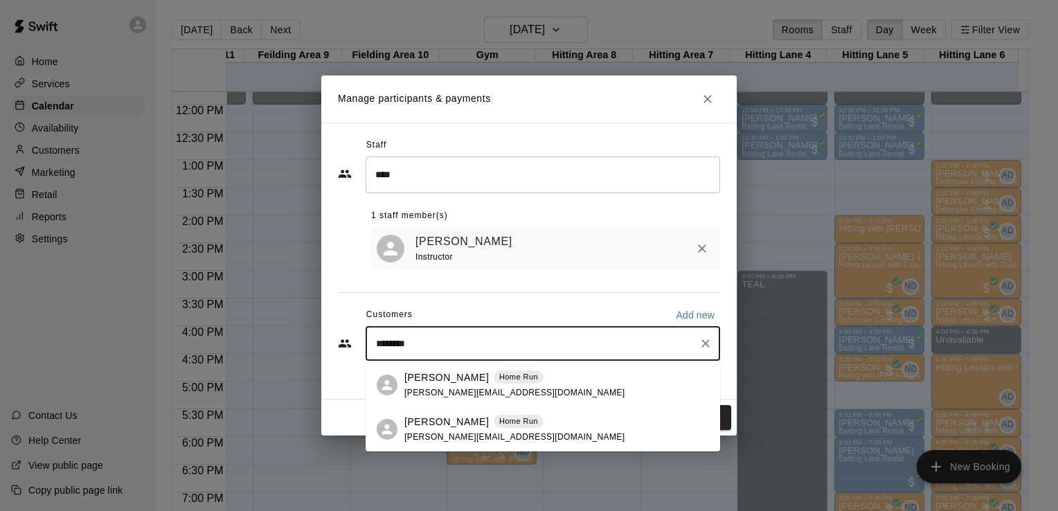
click at [435, 434] on span "[PERSON_NAME][EMAIL_ADDRESS][DOMAIN_NAME]" at bounding box center [514, 437] width 220 height 10
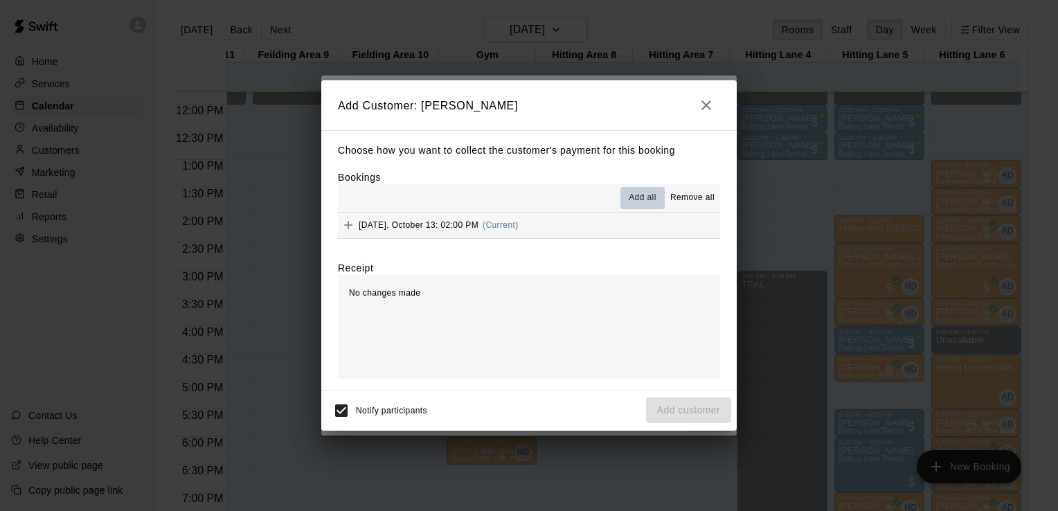
click at [641, 197] on span "Add all" at bounding box center [643, 198] width 28 height 14
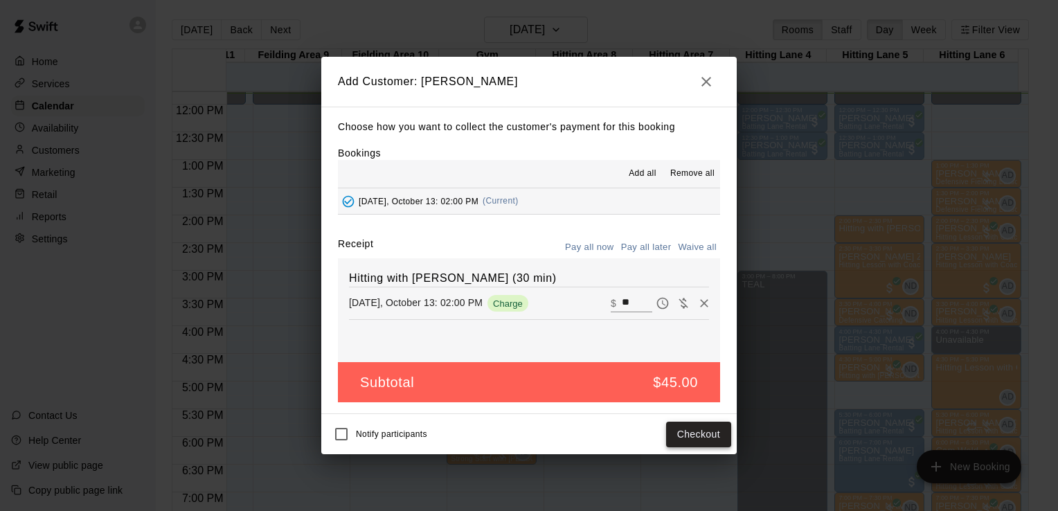
click at [683, 429] on button "Checkout" at bounding box center [698, 435] width 65 height 26
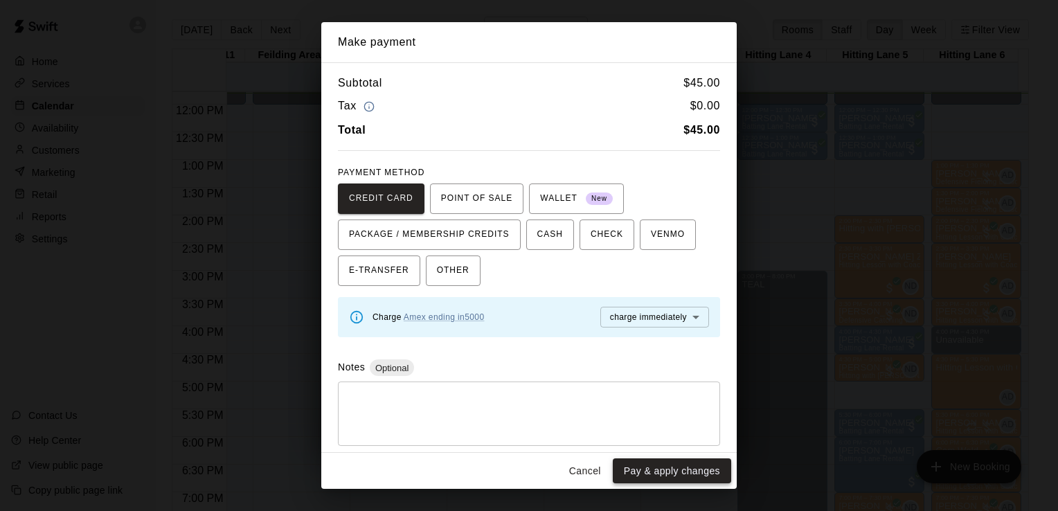
click at [674, 472] on button "Pay & apply changes" at bounding box center [672, 471] width 118 height 26
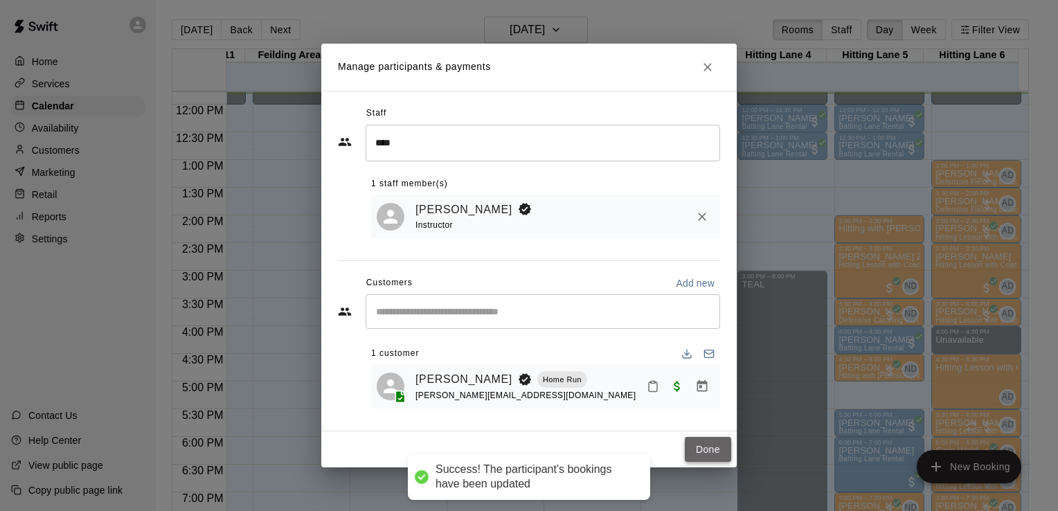
click at [712, 450] on button "Done" at bounding box center [708, 450] width 46 height 26
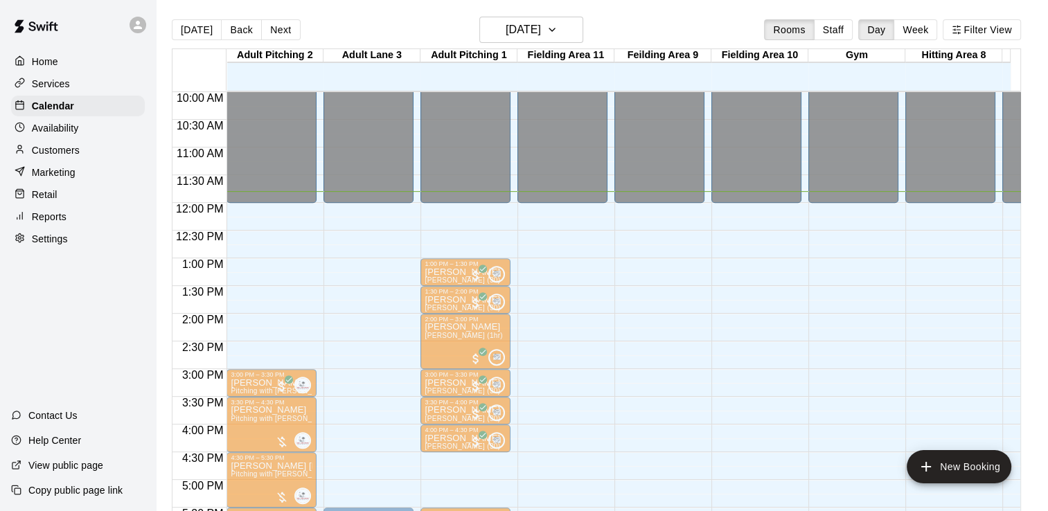
scroll to position [553, 0]
click at [557, 29] on icon "button" at bounding box center [551, 29] width 11 height 17
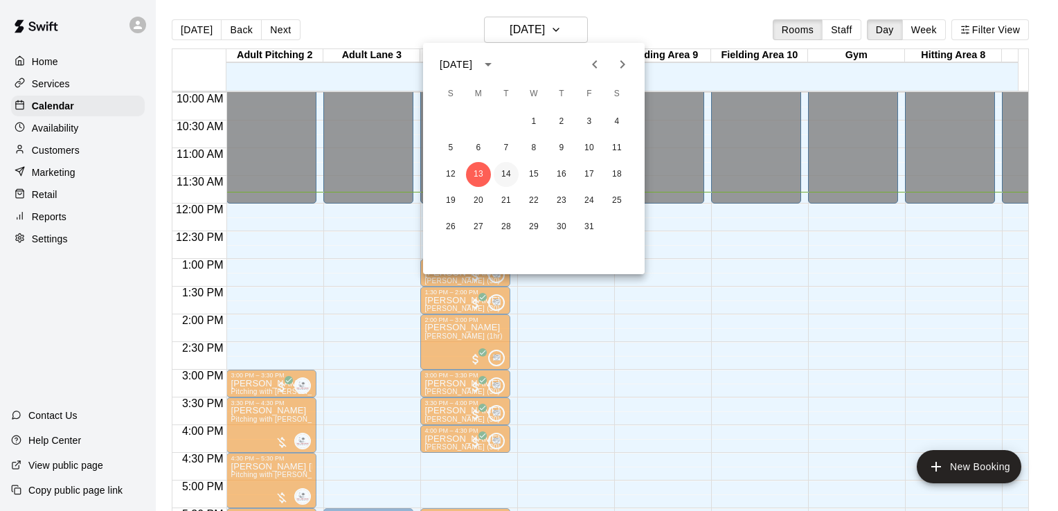
click at [506, 175] on button "14" at bounding box center [506, 174] width 25 height 25
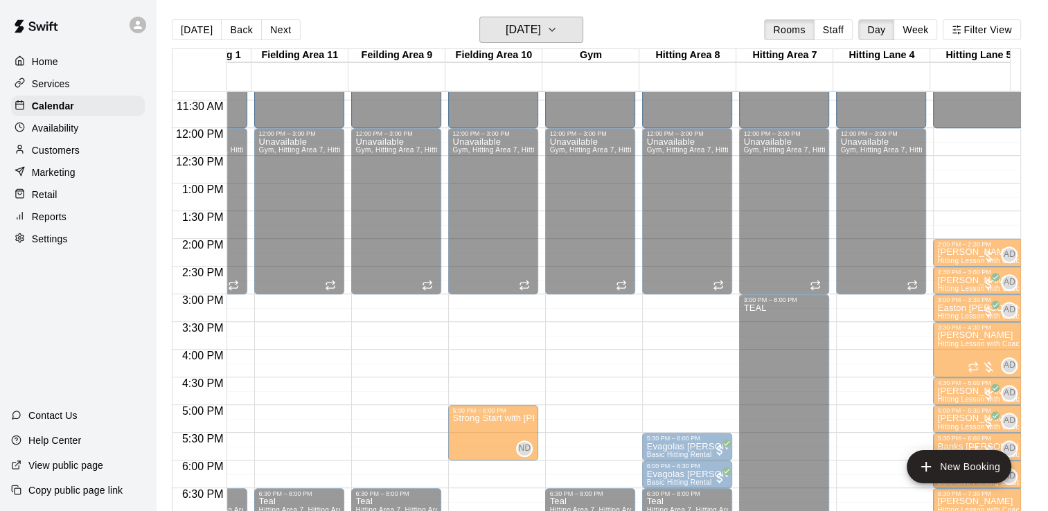
scroll to position [0, 369]
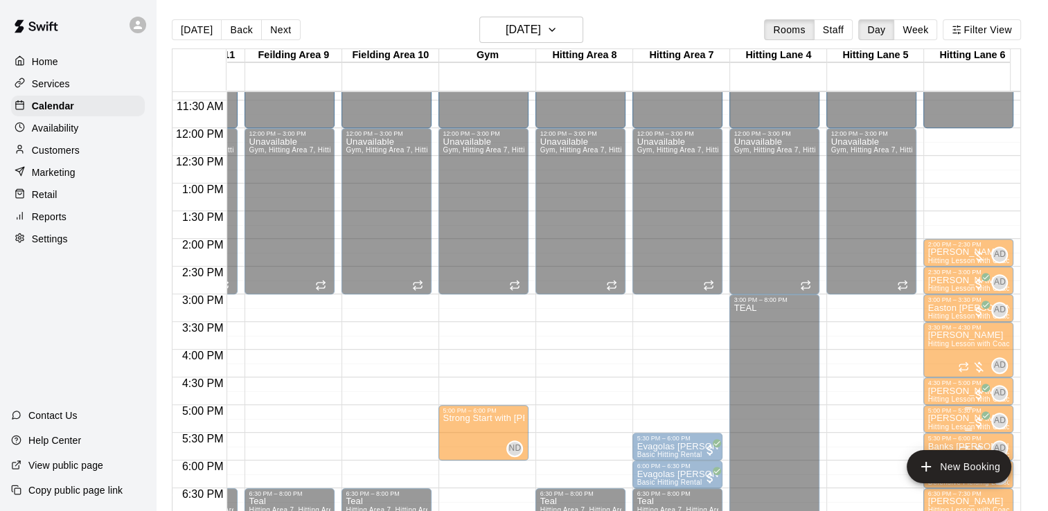
click at [951, 409] on div "5:00 PM – 5:30 PM" at bounding box center [968, 410] width 82 height 7
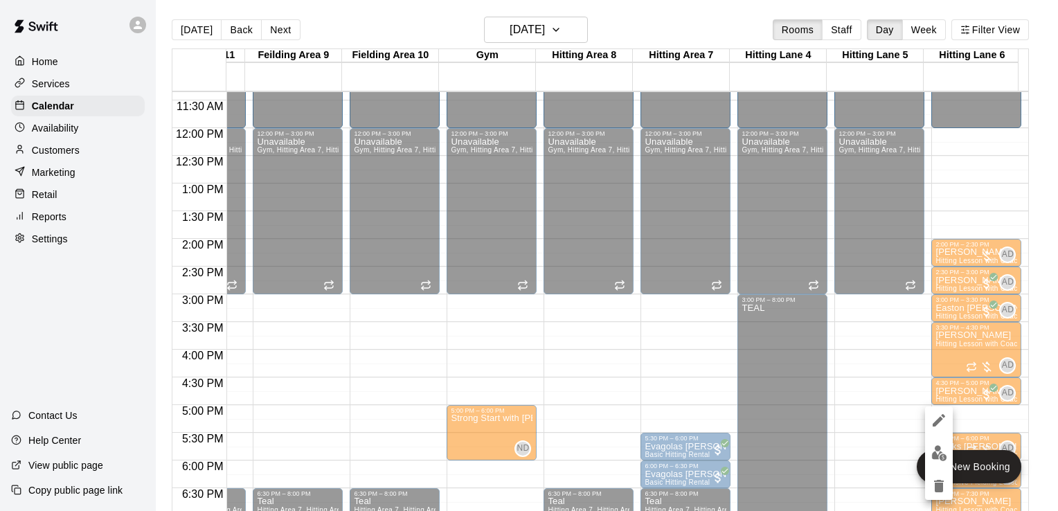
click at [877, 409] on div at bounding box center [529, 255] width 1058 height 511
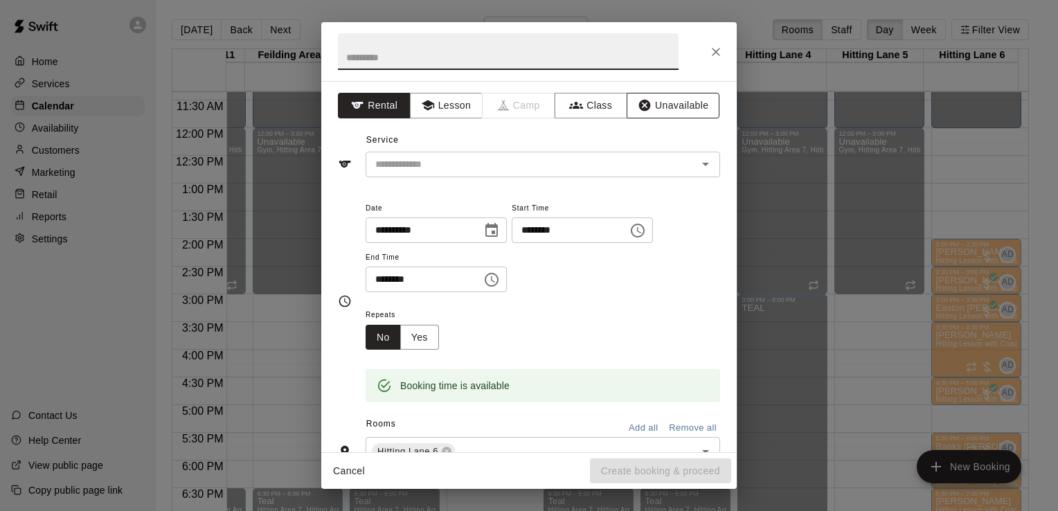
click at [673, 114] on button "Unavailable" at bounding box center [673, 106] width 93 height 26
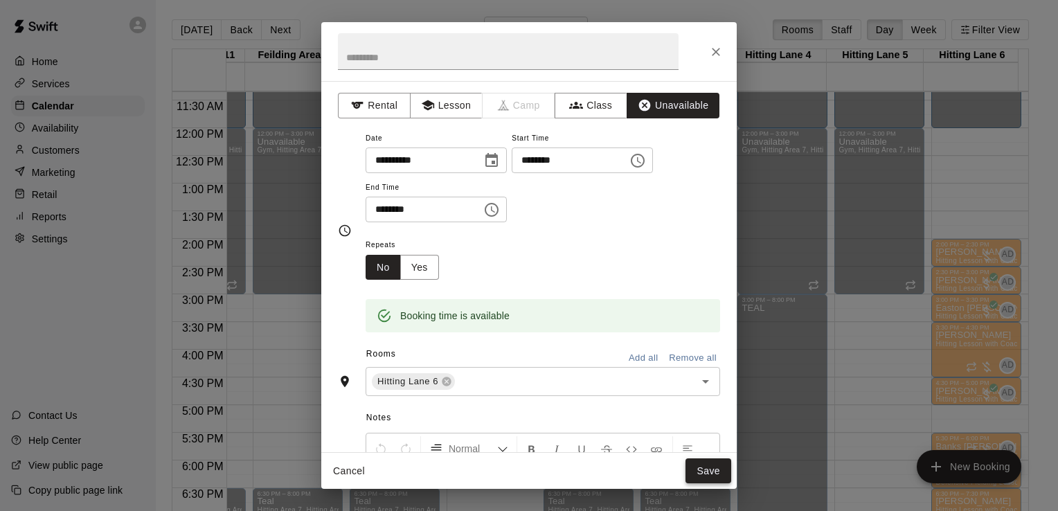
click at [710, 472] on button "Save" at bounding box center [709, 471] width 46 height 26
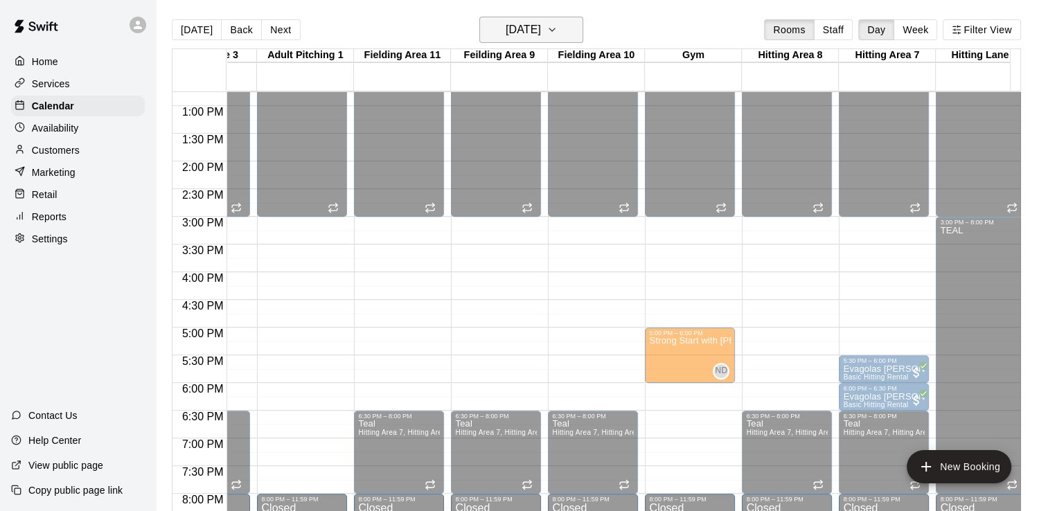
click at [566, 37] on button "[DATE]" at bounding box center [531, 30] width 104 height 26
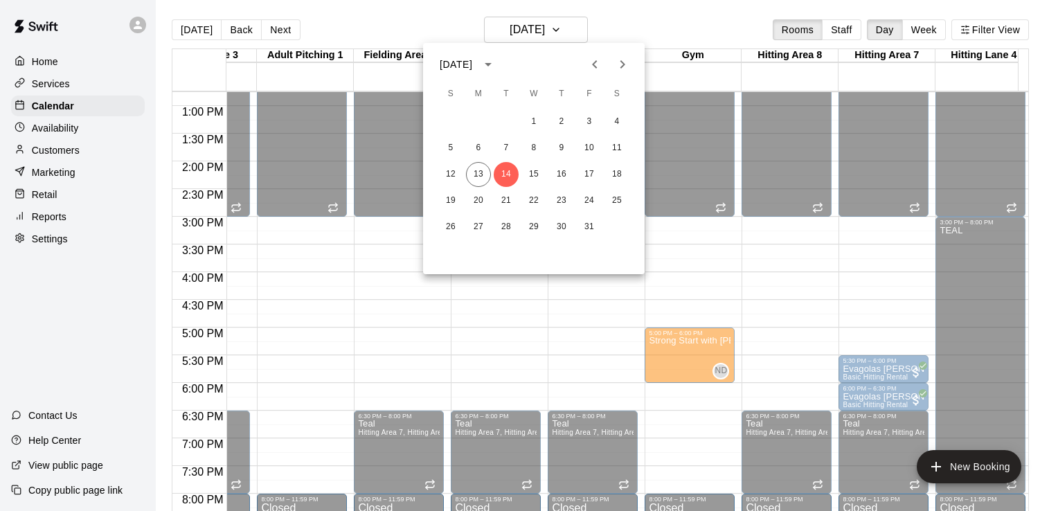
click at [344, 19] on div at bounding box center [529, 255] width 1058 height 511
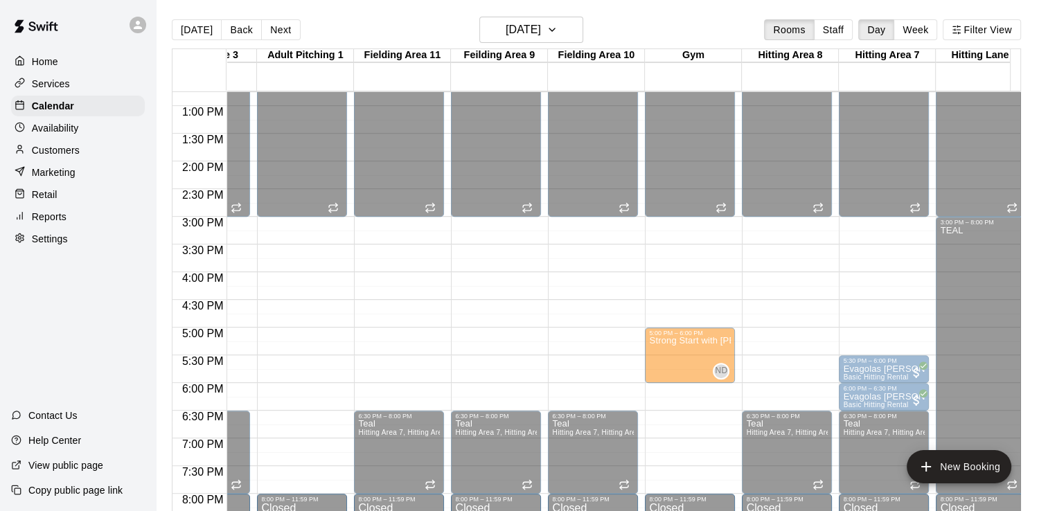
click at [64, 134] on p "Availability" at bounding box center [55, 128] width 47 height 14
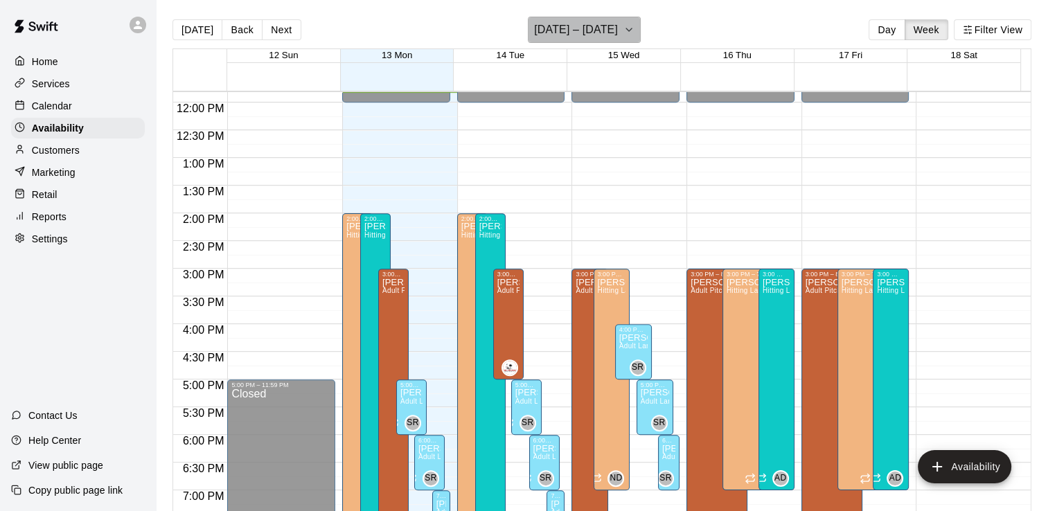
click at [629, 36] on icon "button" at bounding box center [628, 29] width 11 height 17
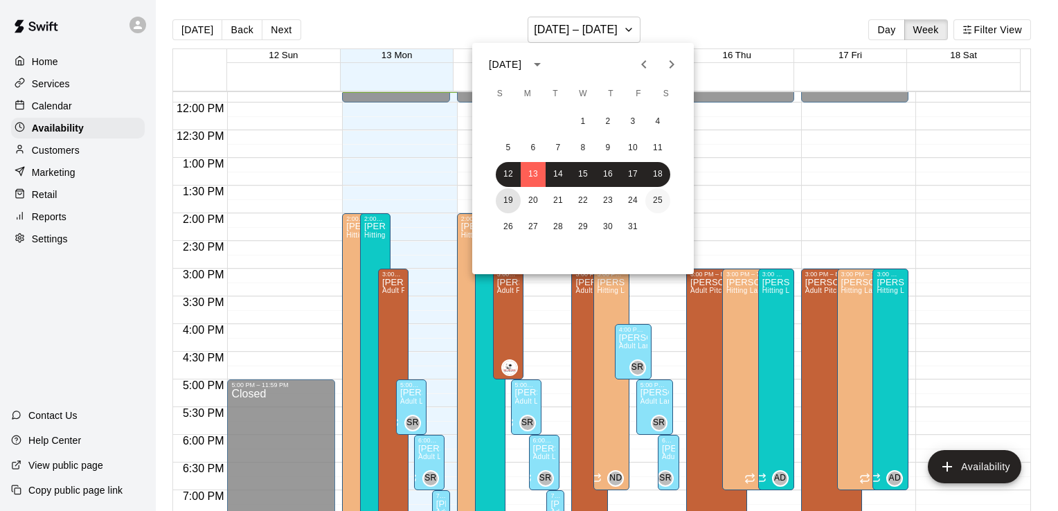
drag, startPoint x: 510, startPoint y: 201, endPoint x: 659, endPoint y: 194, distance: 149.7
click at [659, 194] on div "19 20 21 22 23 24 25" at bounding box center [583, 200] width 222 height 25
click at [659, 194] on button "25" at bounding box center [657, 200] width 25 height 25
